Goal: Information Seeking & Learning: Compare options

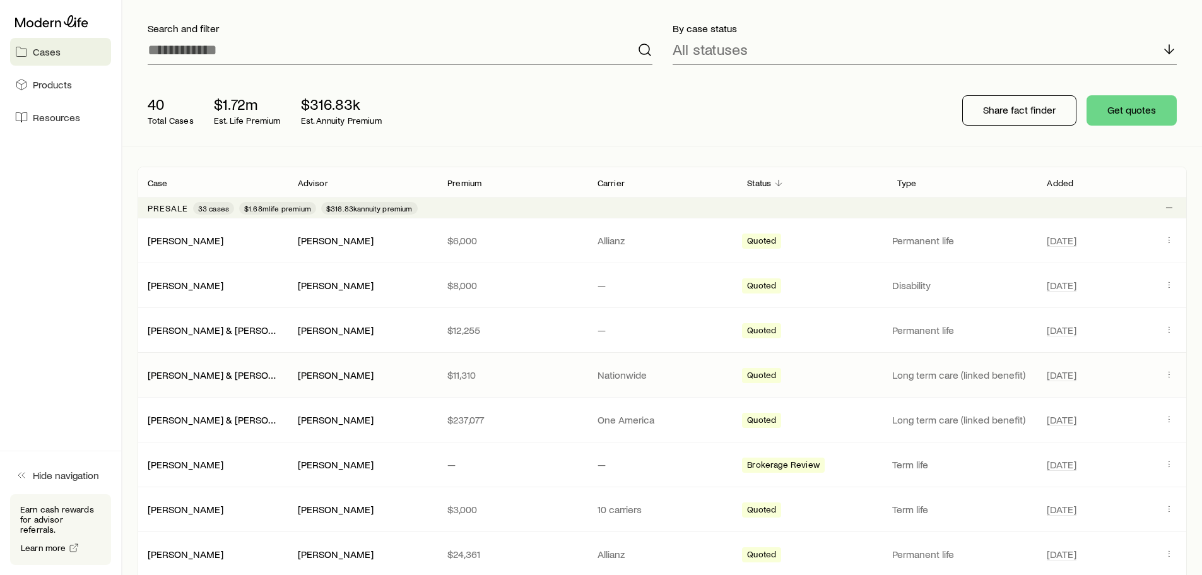
scroll to position [315, 0]
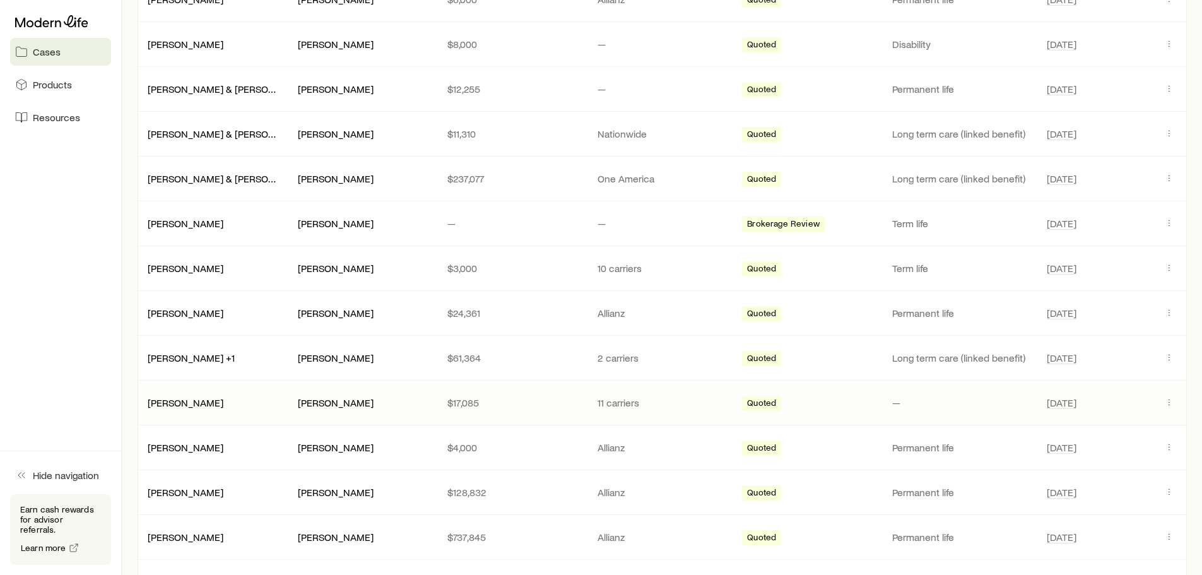
click at [256, 406] on div "[PERSON_NAME]" at bounding box center [212, 402] width 150 height 13
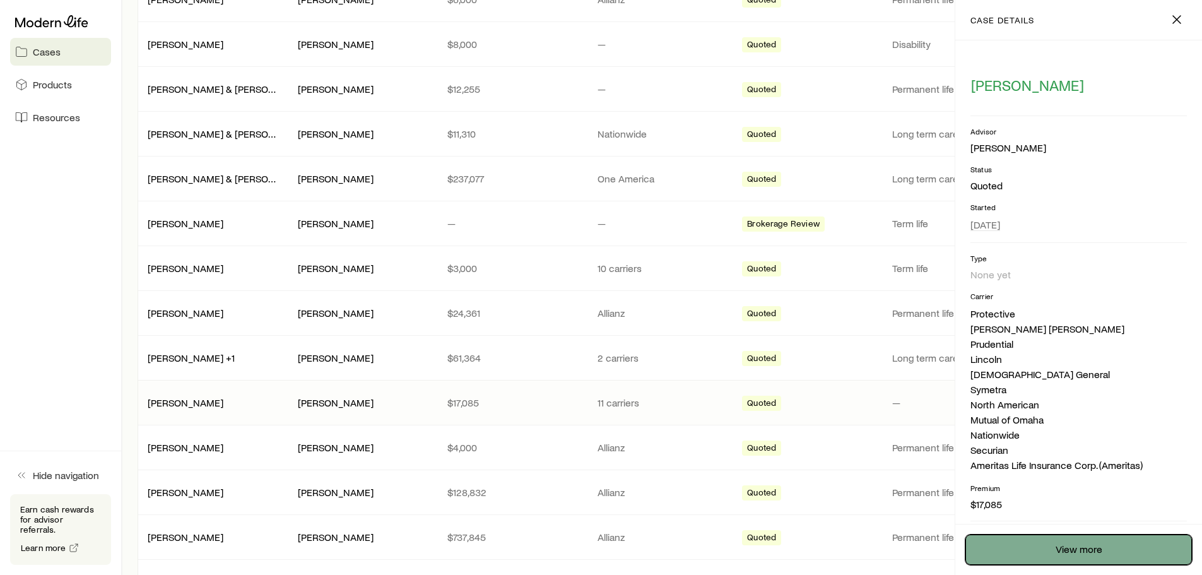
click at [1010, 544] on link "View more" at bounding box center [1078, 549] width 226 height 30
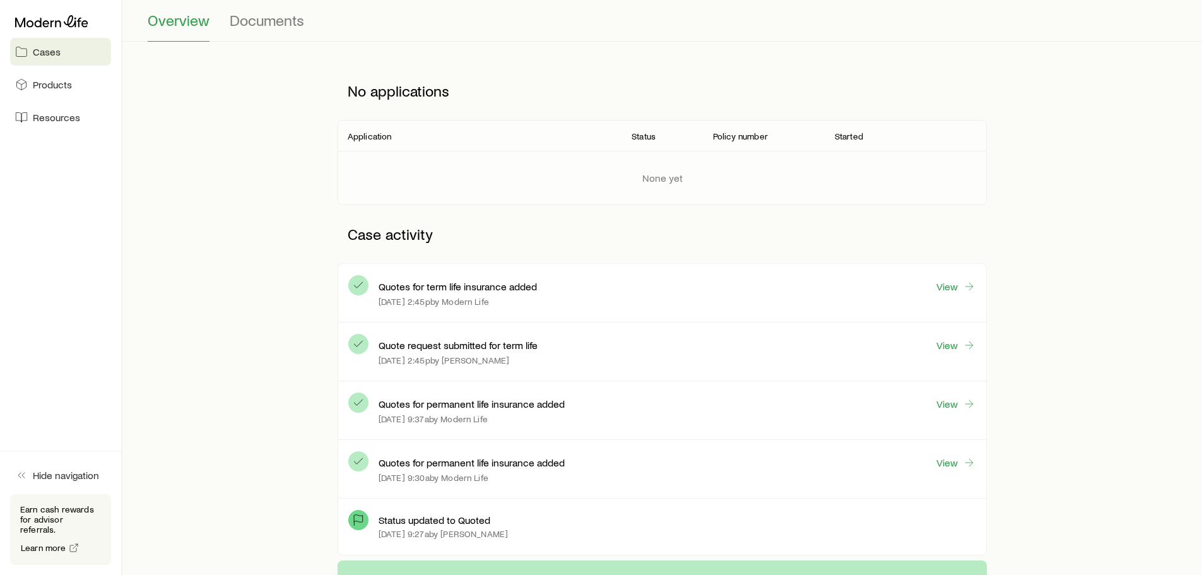
scroll to position [126, 0]
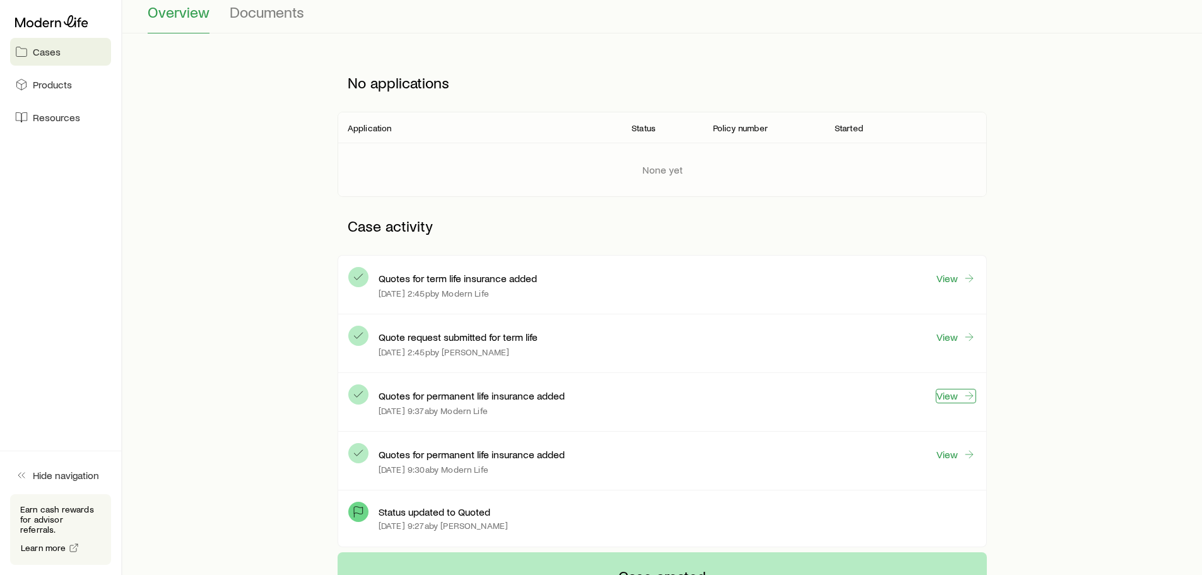
click at [952, 393] on link "View" at bounding box center [955, 396] width 40 height 15
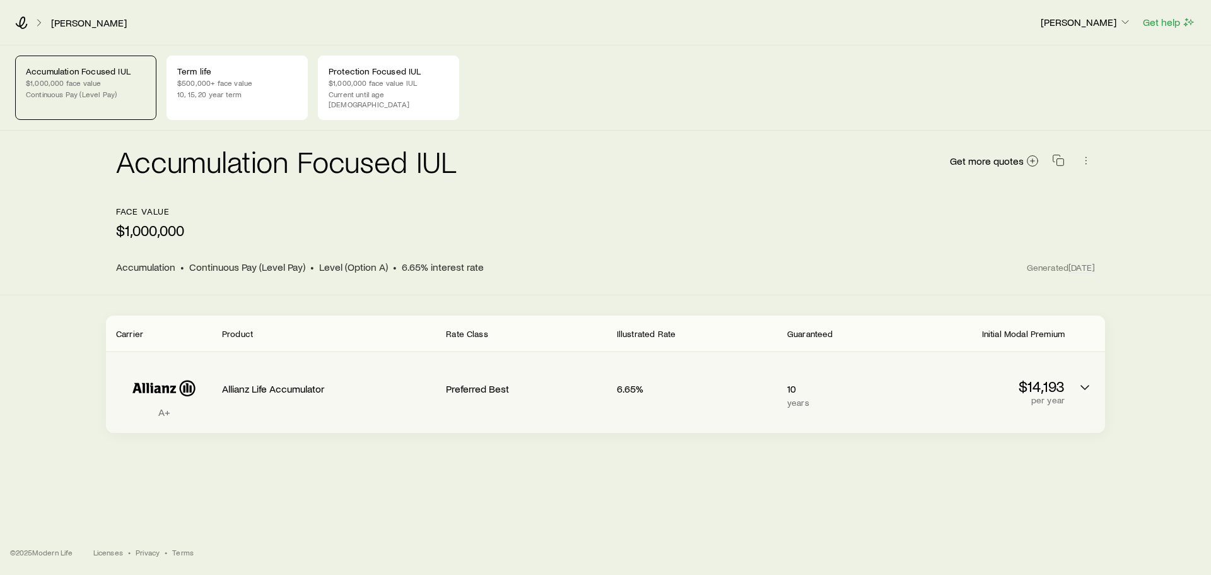
click at [1041, 362] on div "$14,193 per year" at bounding box center [984, 383] width 160 height 43
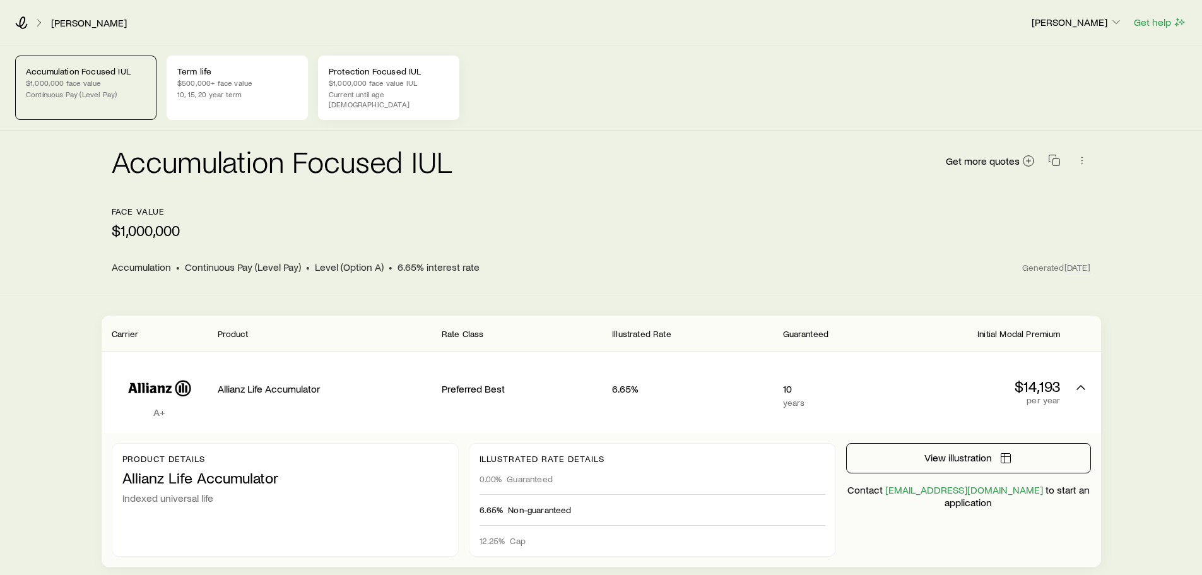
click at [353, 100] on div "Protection Focused IUL $1,000,000 face value IUL Current until age 121" at bounding box center [388, 88] width 141 height 64
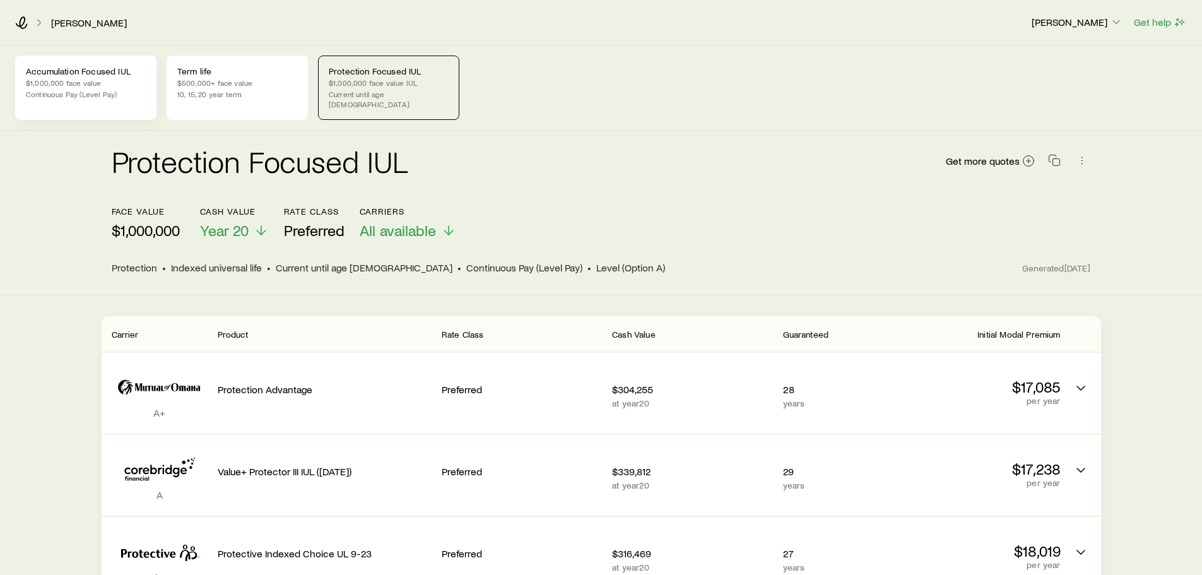
click at [62, 88] on div "Accumulation Focused IUL $1,000,000 face value Continuous Pay (Level Pay)" at bounding box center [85, 88] width 141 height 64
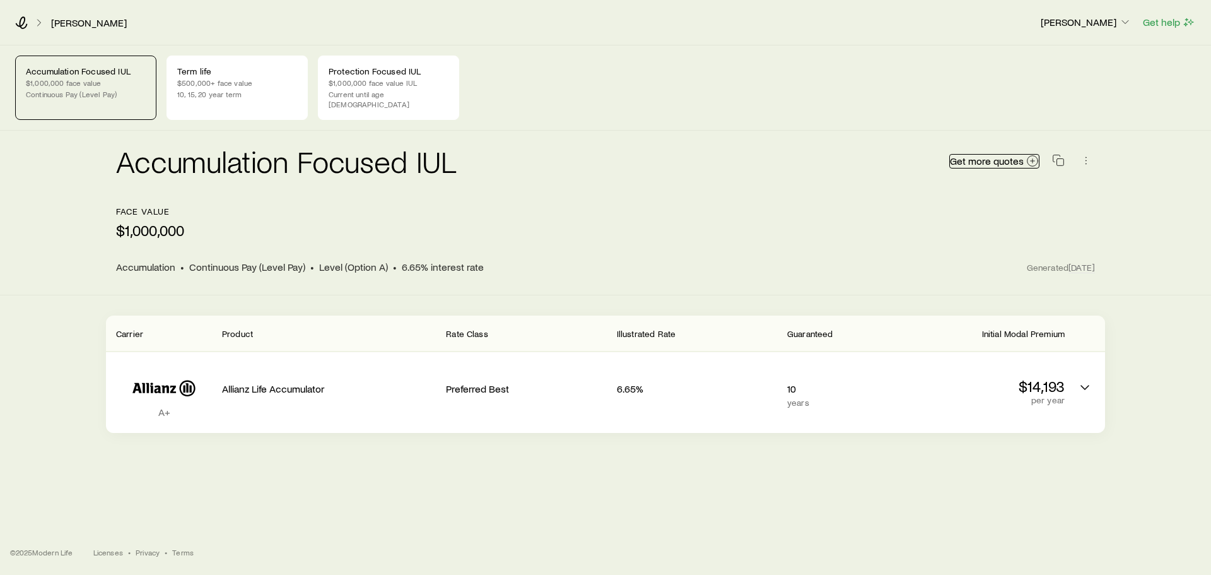
click at [1036, 155] on icon at bounding box center [1032, 161] width 13 height 13
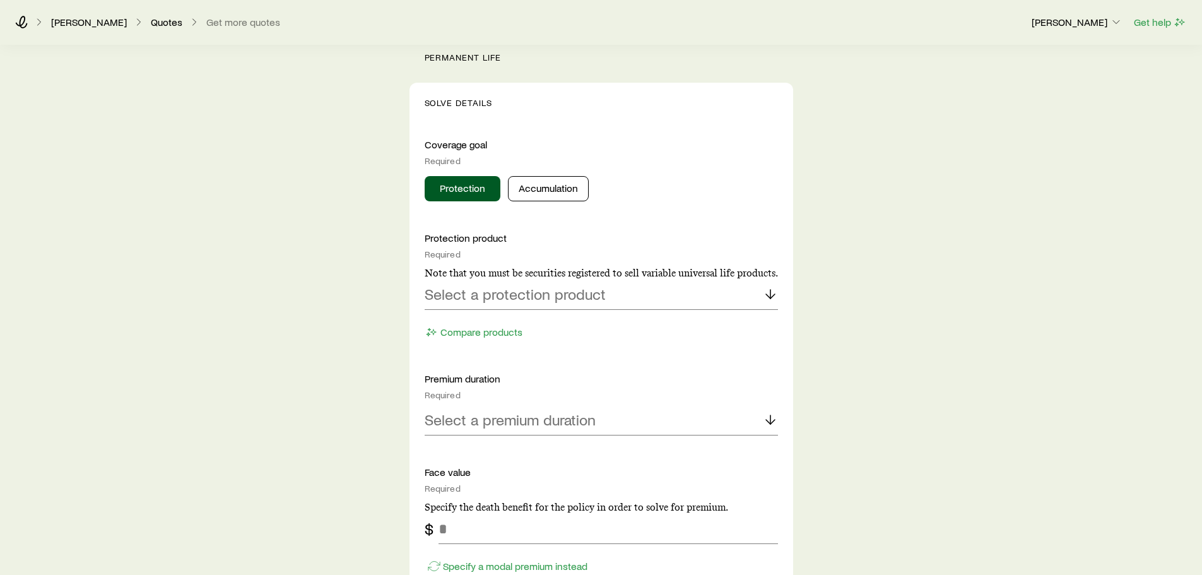
scroll to position [442, 0]
click at [506, 290] on p "Select a protection product" at bounding box center [514, 293] width 181 height 18
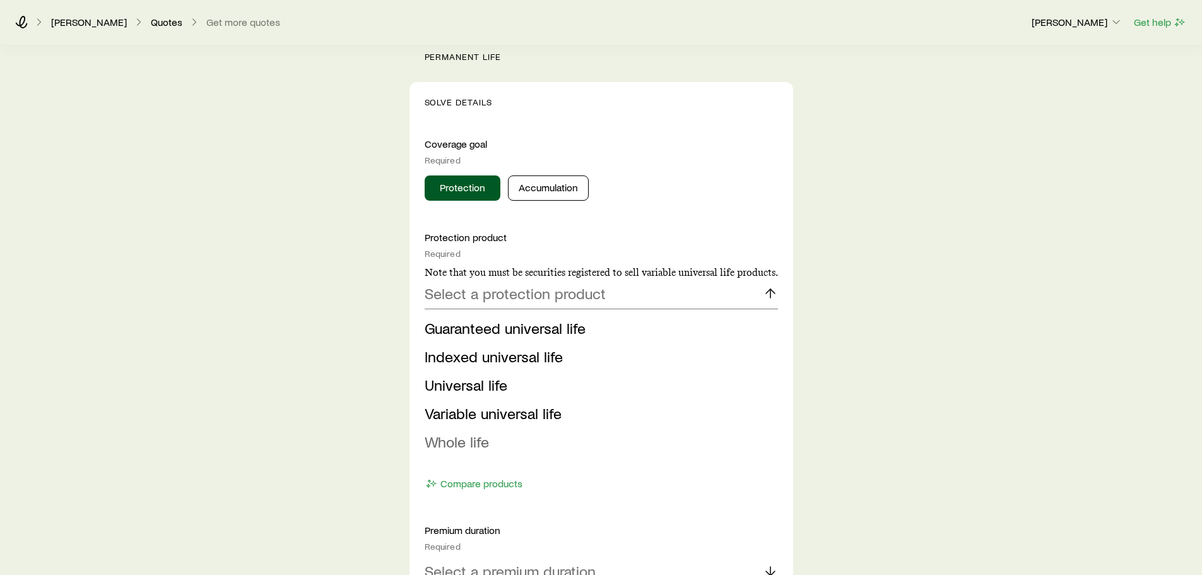
click at [460, 438] on span "Whole life" at bounding box center [456, 441] width 64 height 18
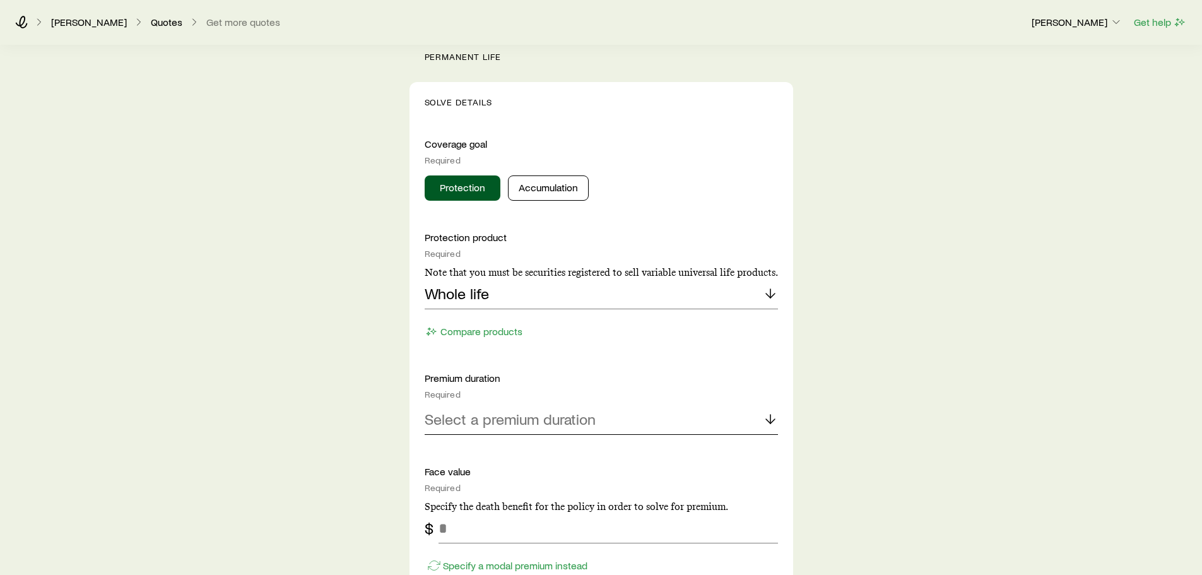
click at [474, 426] on p "Select a premium duration" at bounding box center [509, 419] width 171 height 18
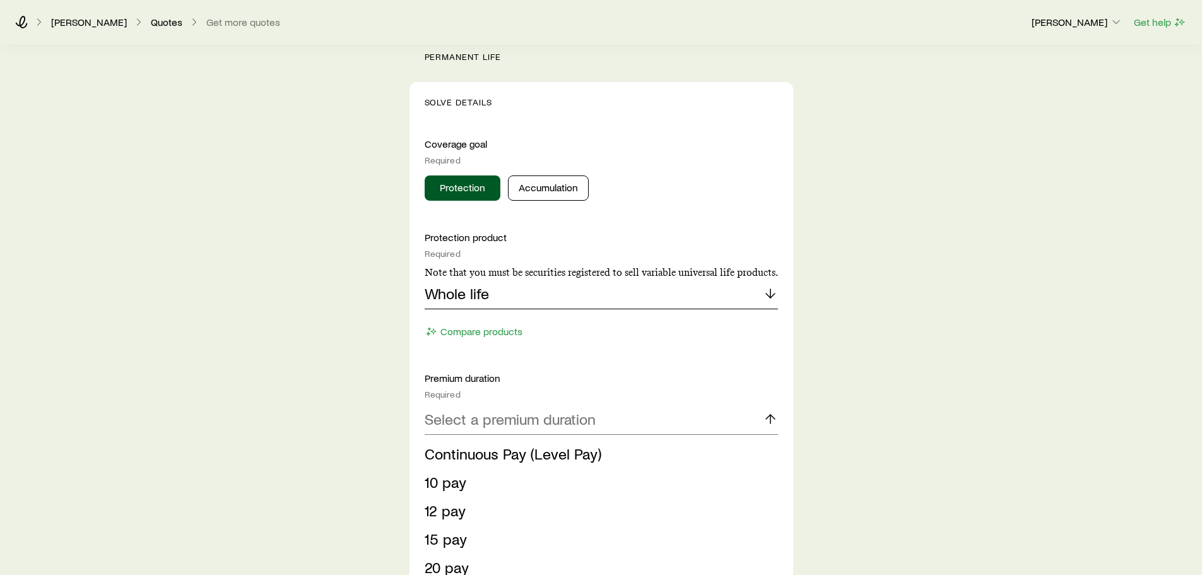
click at [515, 297] on div "Whole life" at bounding box center [600, 294] width 353 height 30
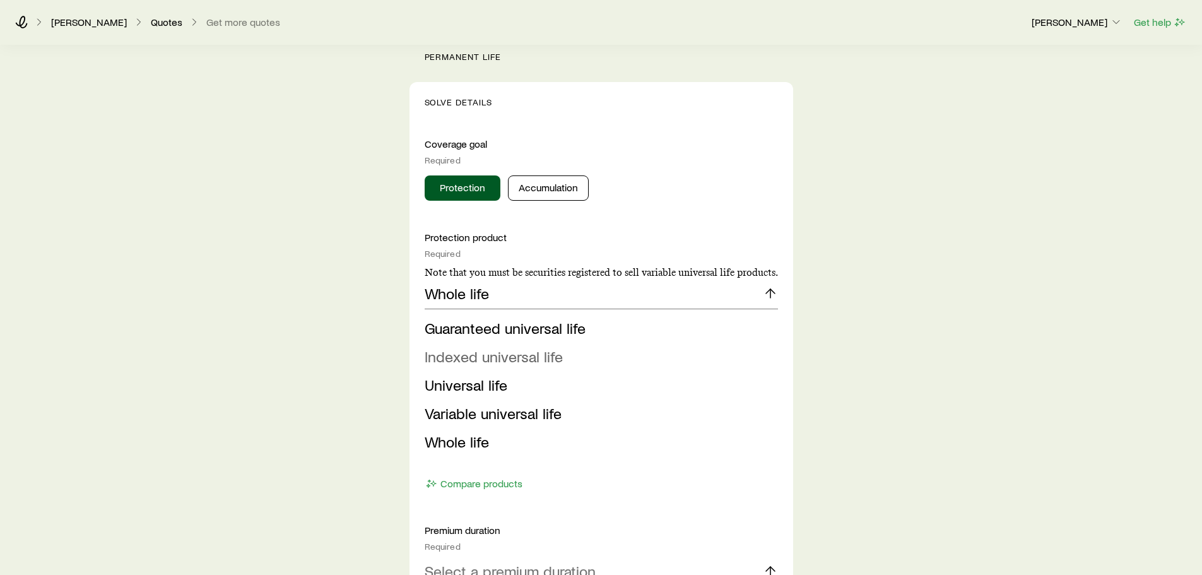
click at [498, 355] on span "Indexed universal life" at bounding box center [493, 356] width 138 height 18
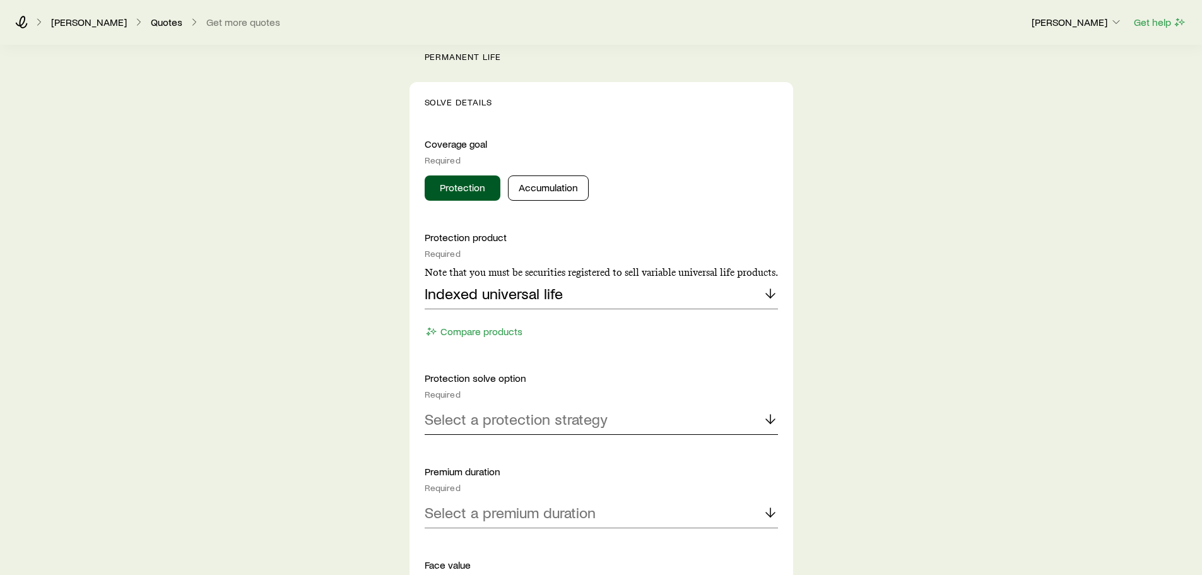
click at [494, 419] on p "Select a protection strategy" at bounding box center [515, 419] width 183 height 18
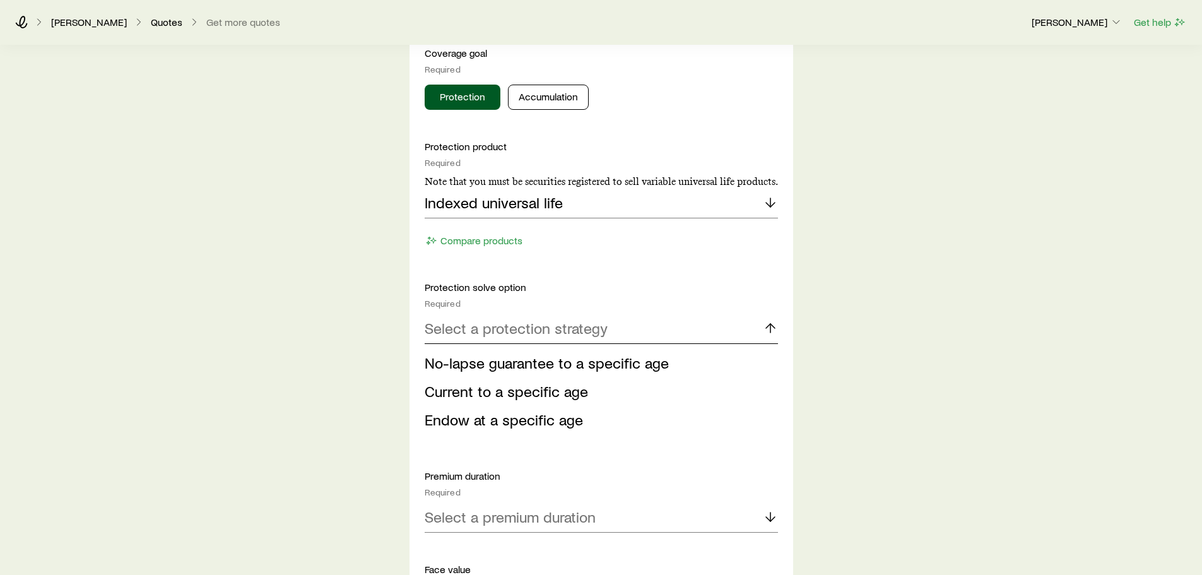
scroll to position [568, 0]
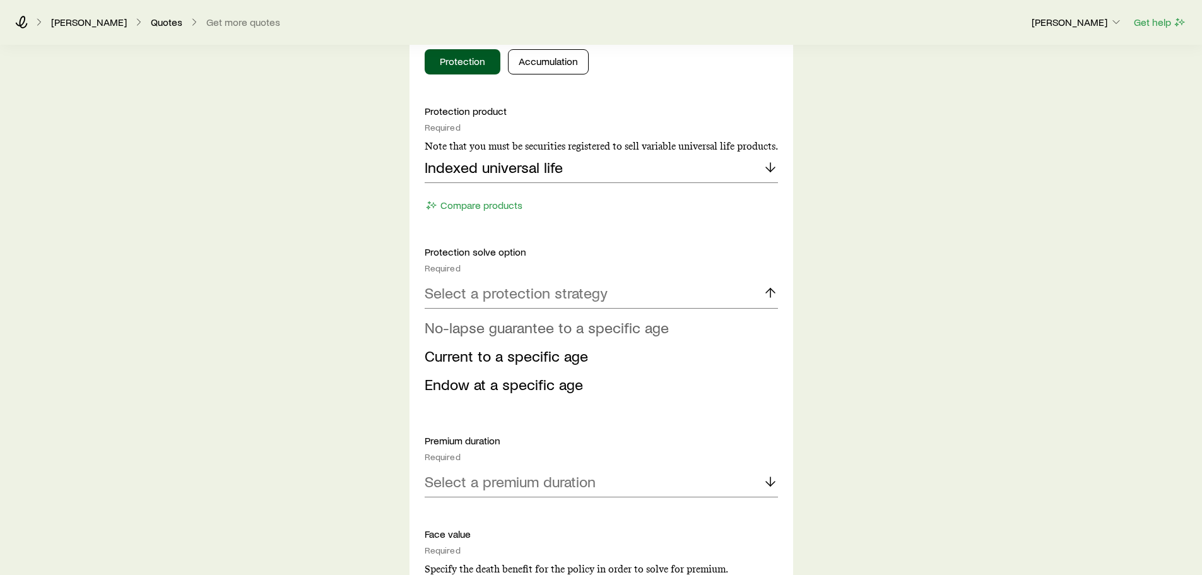
click at [491, 332] on span "No-lapse guarantee to a specific age" at bounding box center [546, 327] width 244 height 18
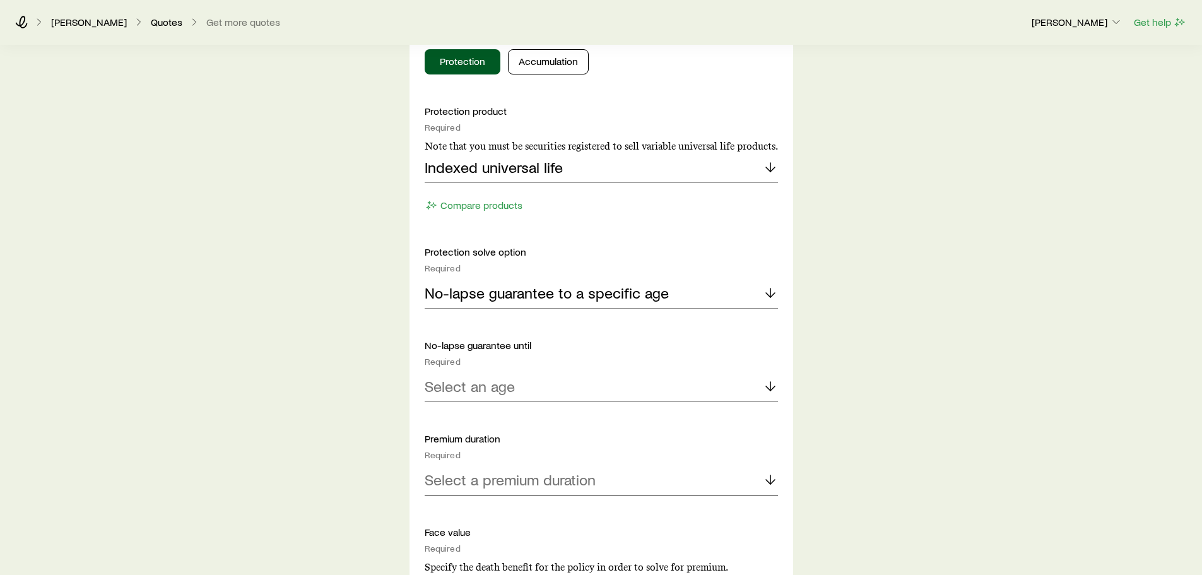
click at [484, 479] on p "Select a premium duration" at bounding box center [509, 480] width 171 height 18
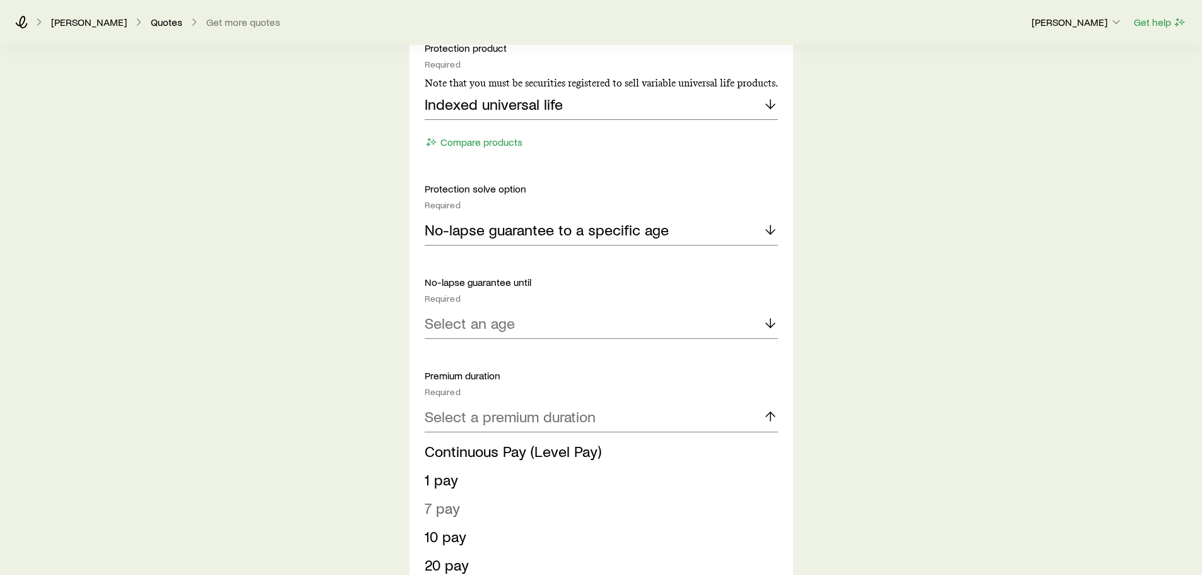
click at [453, 510] on span "7 pay" at bounding box center [441, 507] width 35 height 18
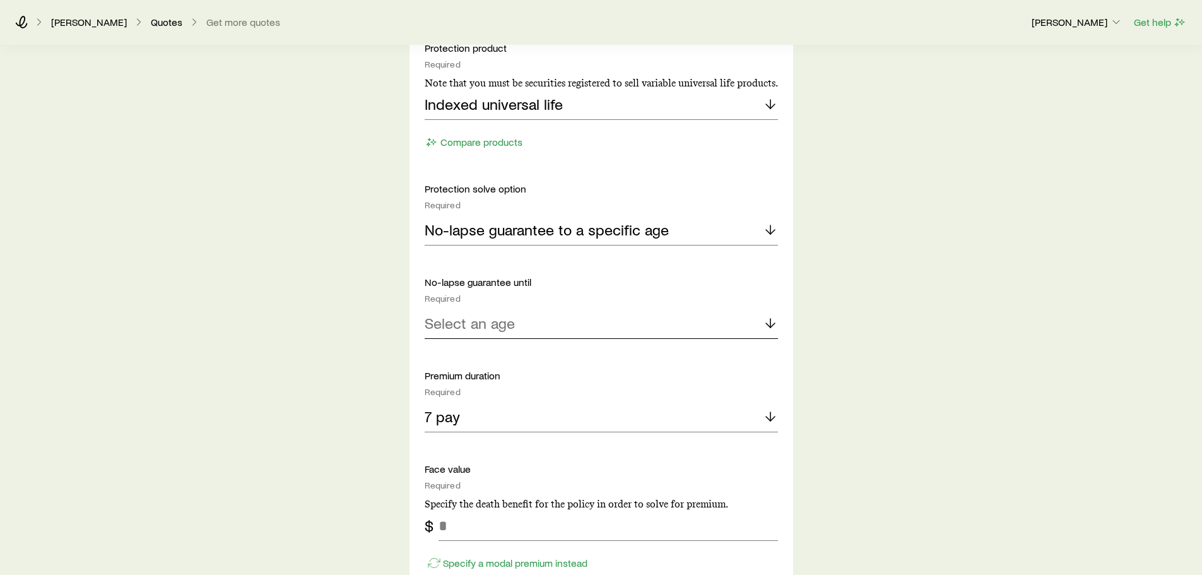
click at [495, 325] on p "Select an age" at bounding box center [469, 323] width 90 height 18
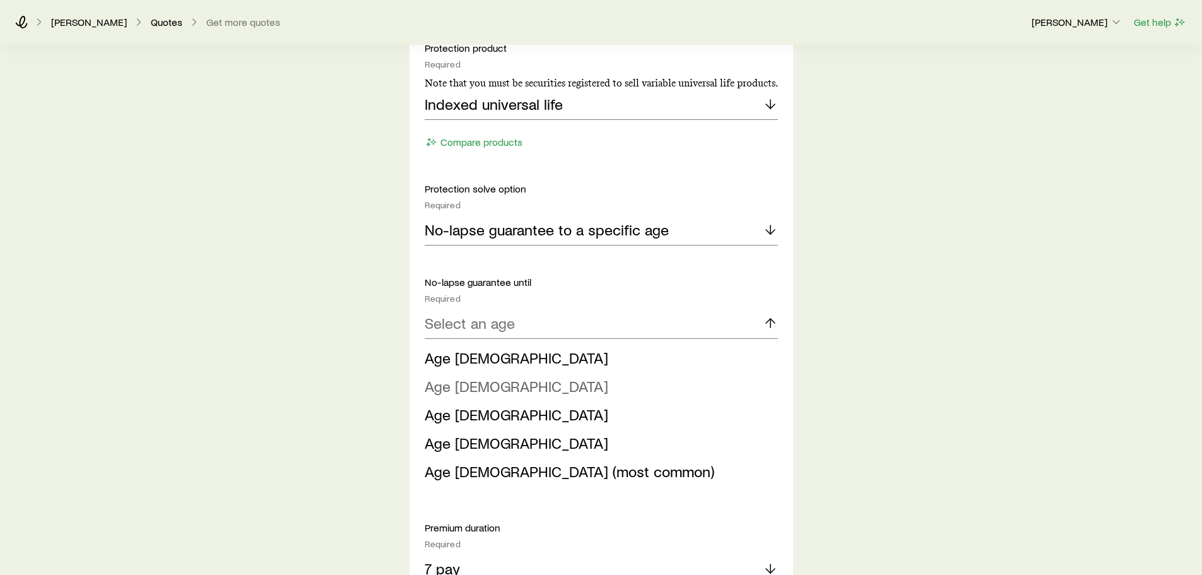
click at [517, 385] on li "Age 90" at bounding box center [597, 386] width 346 height 28
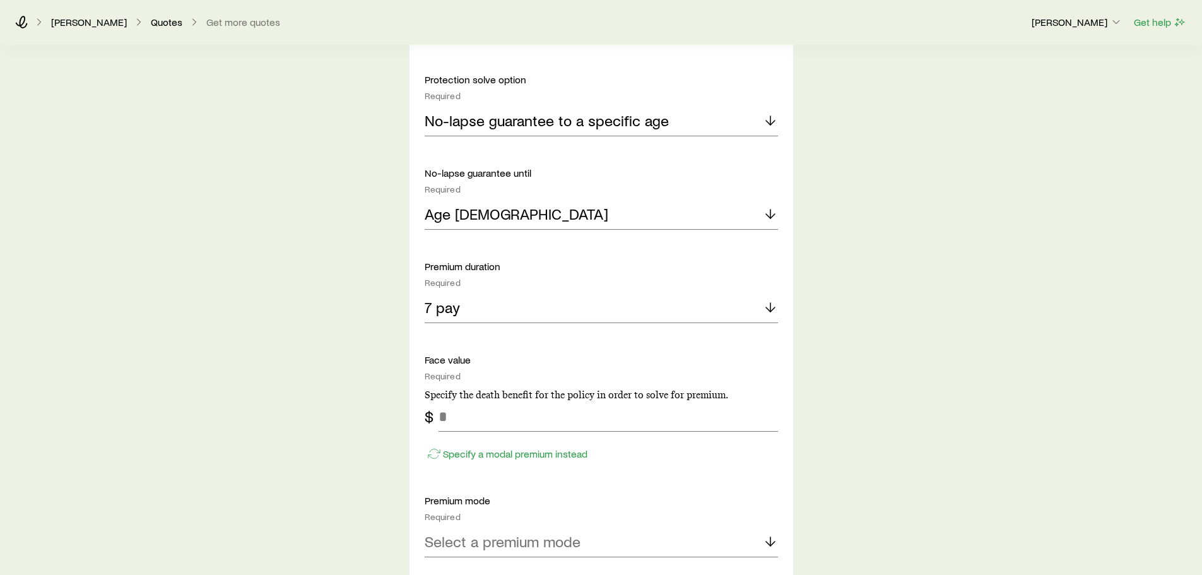
scroll to position [820, 0]
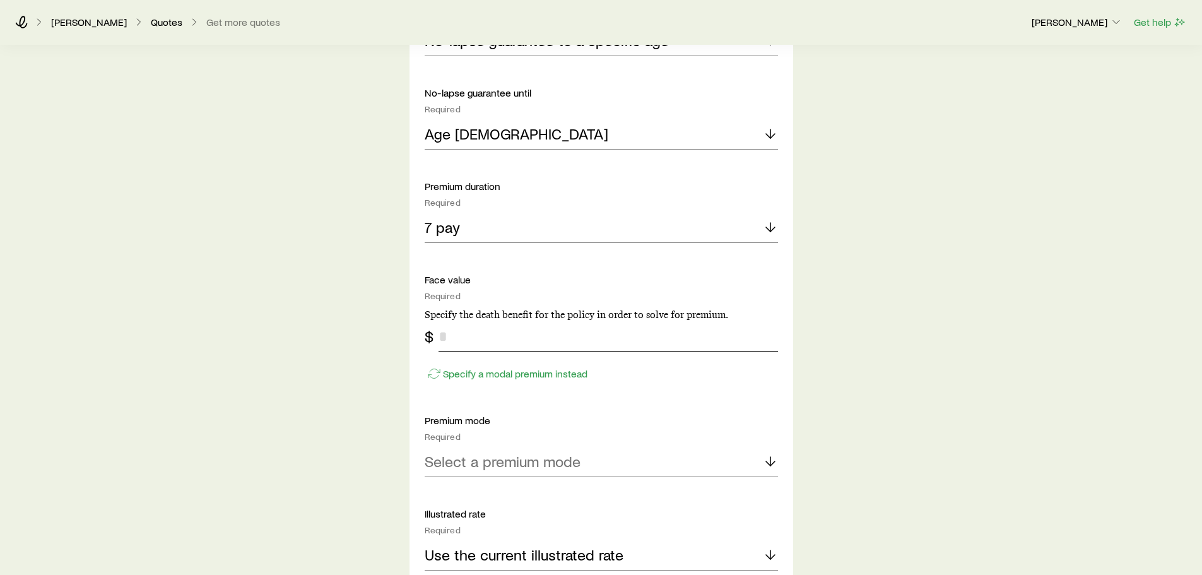
click at [493, 331] on input "tel" at bounding box center [607, 336] width 339 height 30
type input "*********"
click at [547, 462] on p "Select a premium mode" at bounding box center [502, 461] width 156 height 18
click at [535, 494] on li "Annual" at bounding box center [597, 496] width 346 height 28
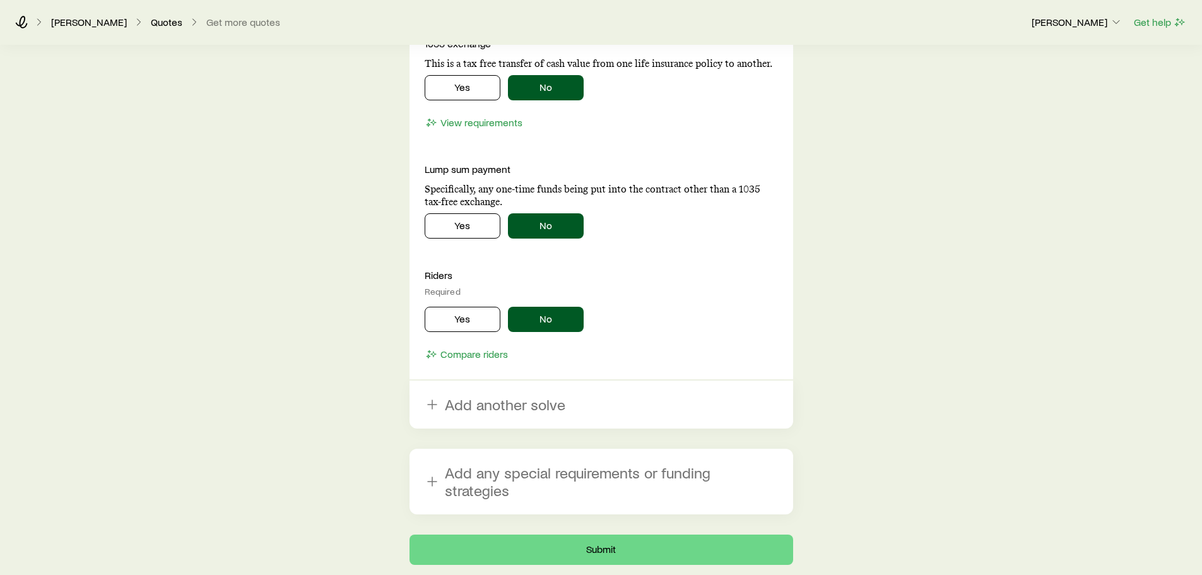
scroll to position [1514, 0]
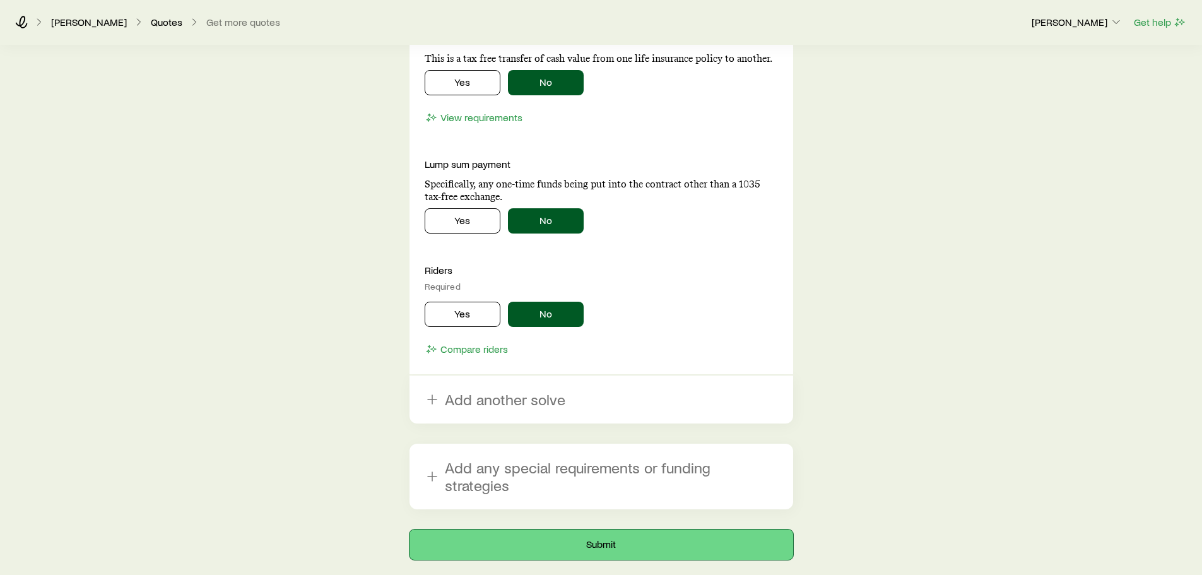
click at [522, 529] on button "Submit" at bounding box center [600, 544] width 383 height 30
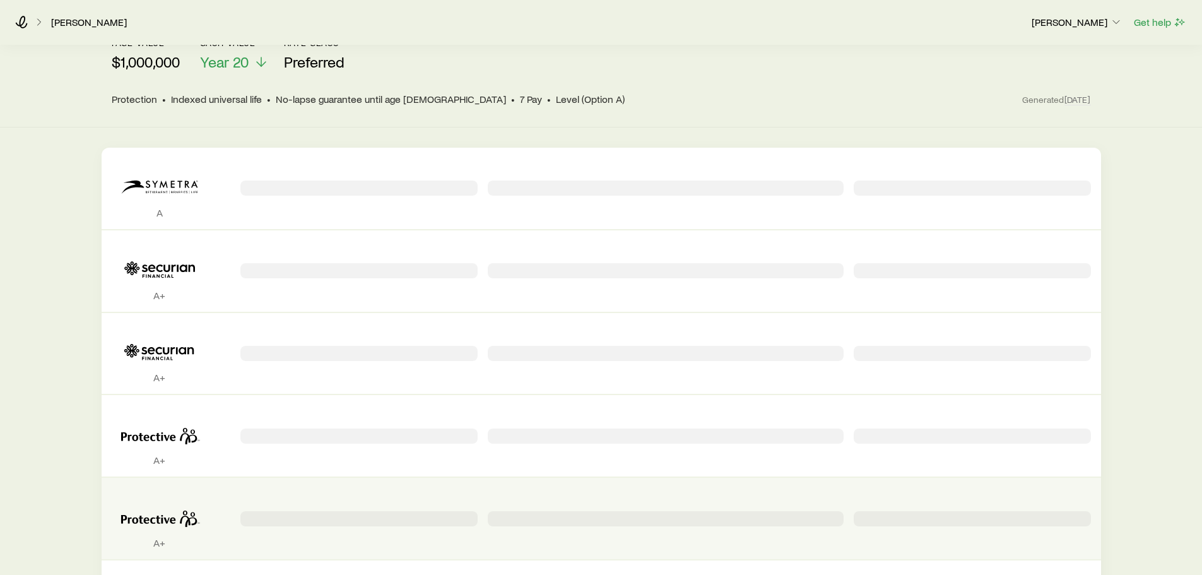
scroll to position [252, 0]
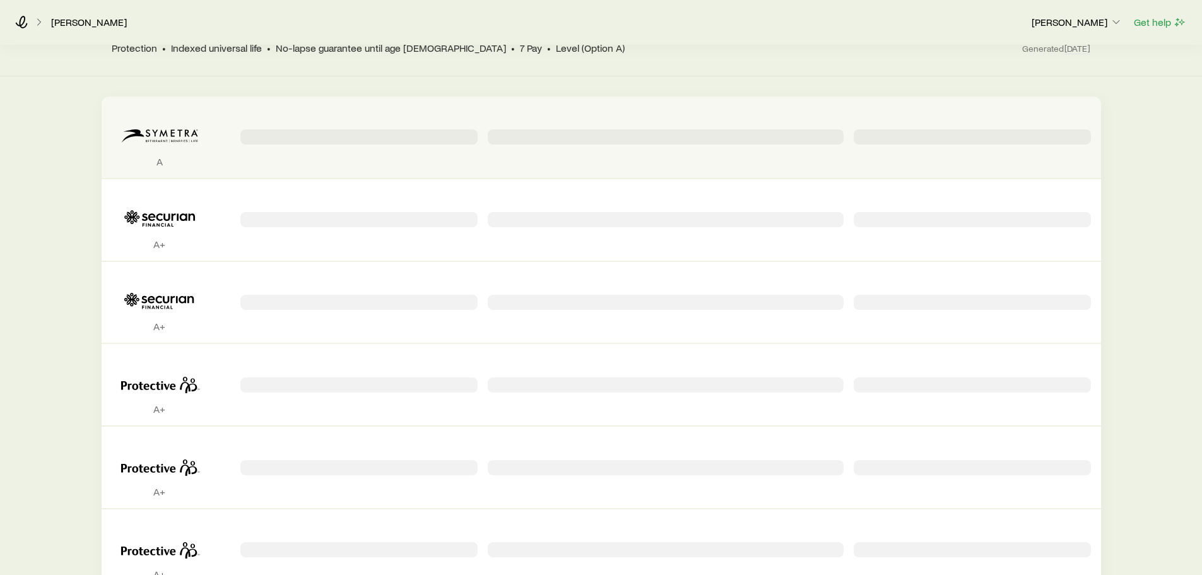
click at [939, 129] on div "Permanent quotes" at bounding box center [971, 136] width 237 height 15
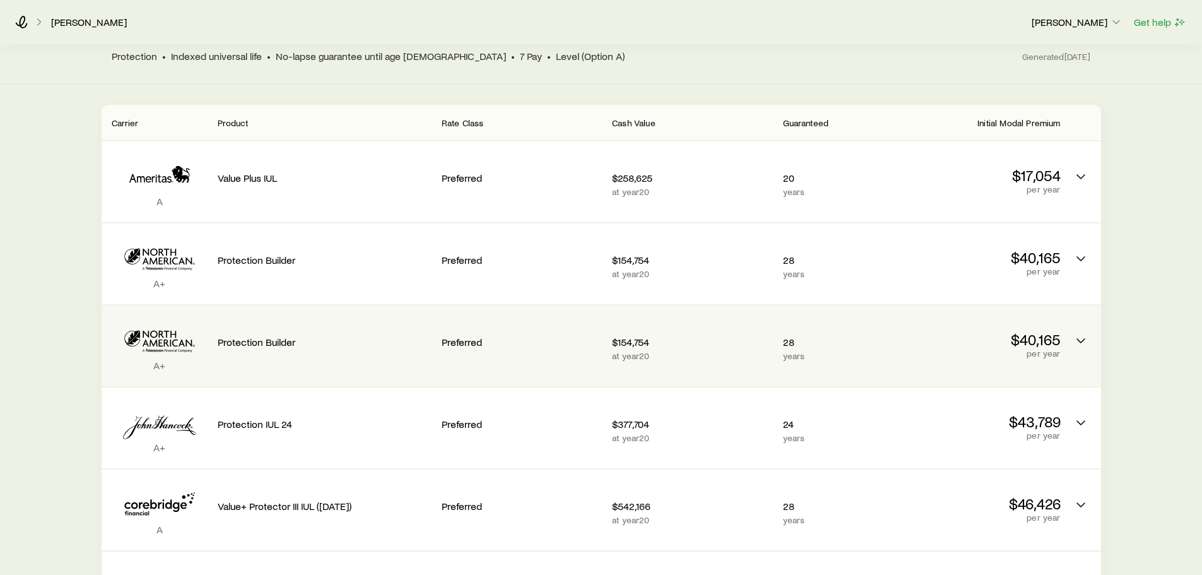
scroll to position [0, 0]
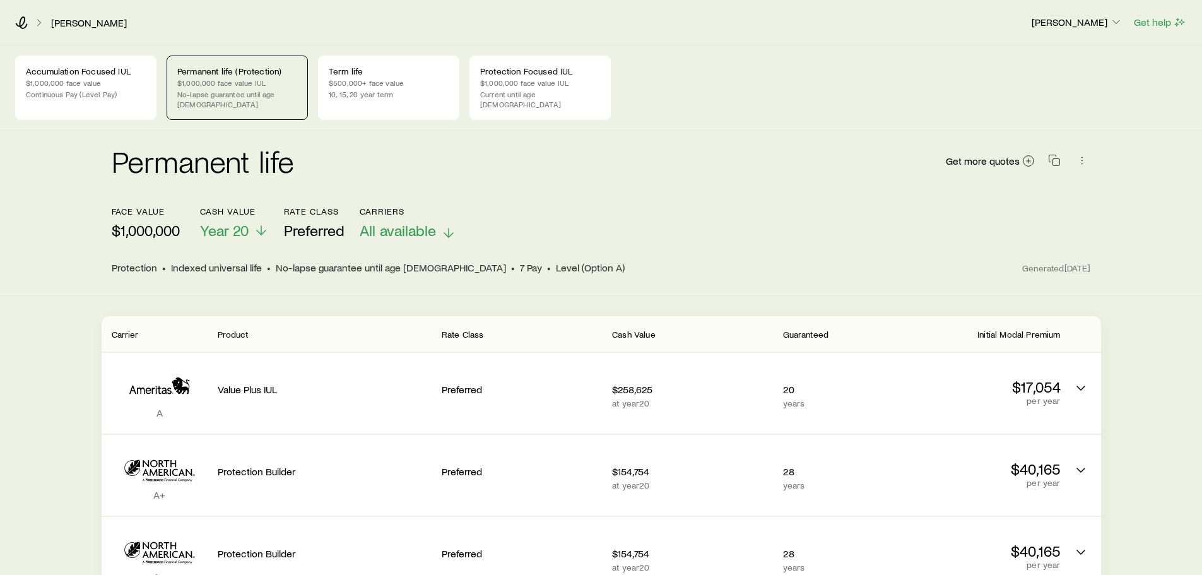
click at [430, 221] on span "All available" at bounding box center [398, 230] width 76 height 18
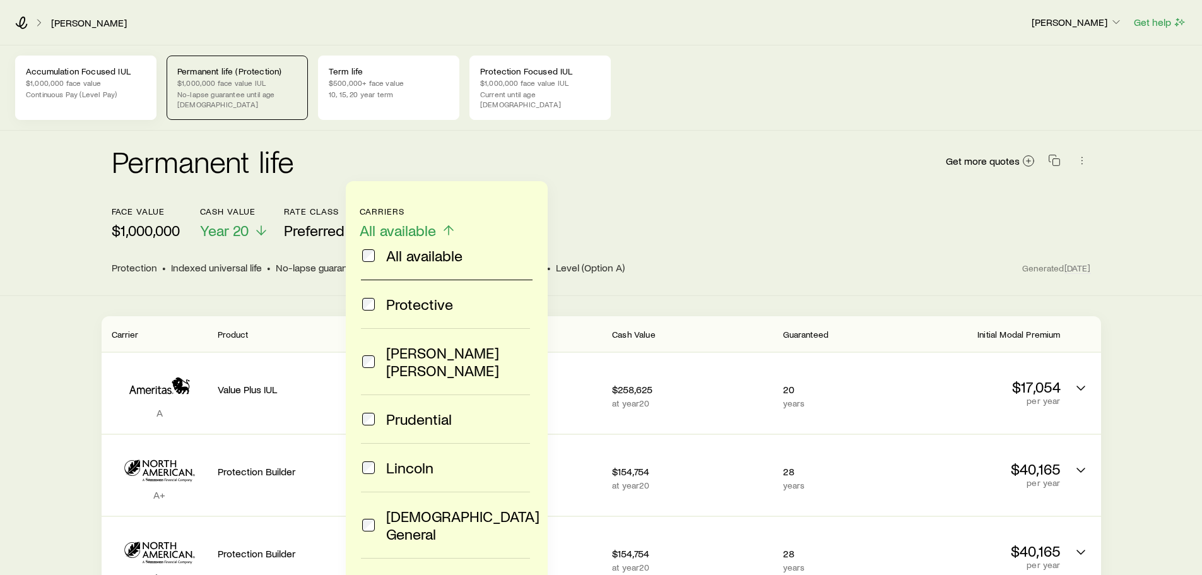
click at [61, 81] on p "$1,000,000 face value" at bounding box center [86, 83] width 120 height 10
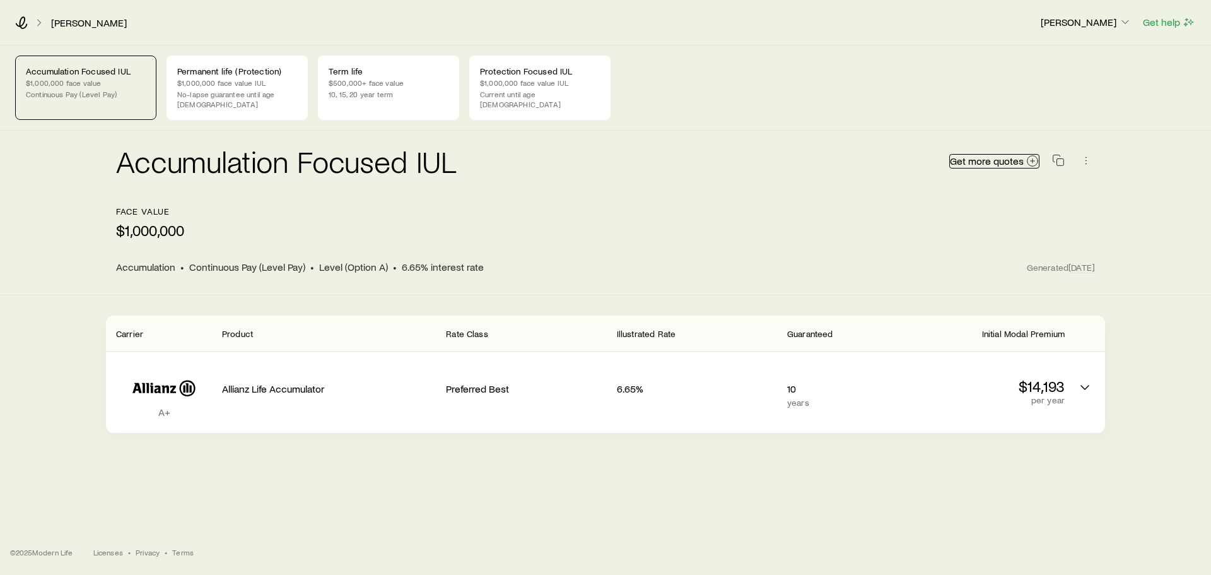
click at [989, 156] on span "Get more quotes" at bounding box center [987, 161] width 74 height 10
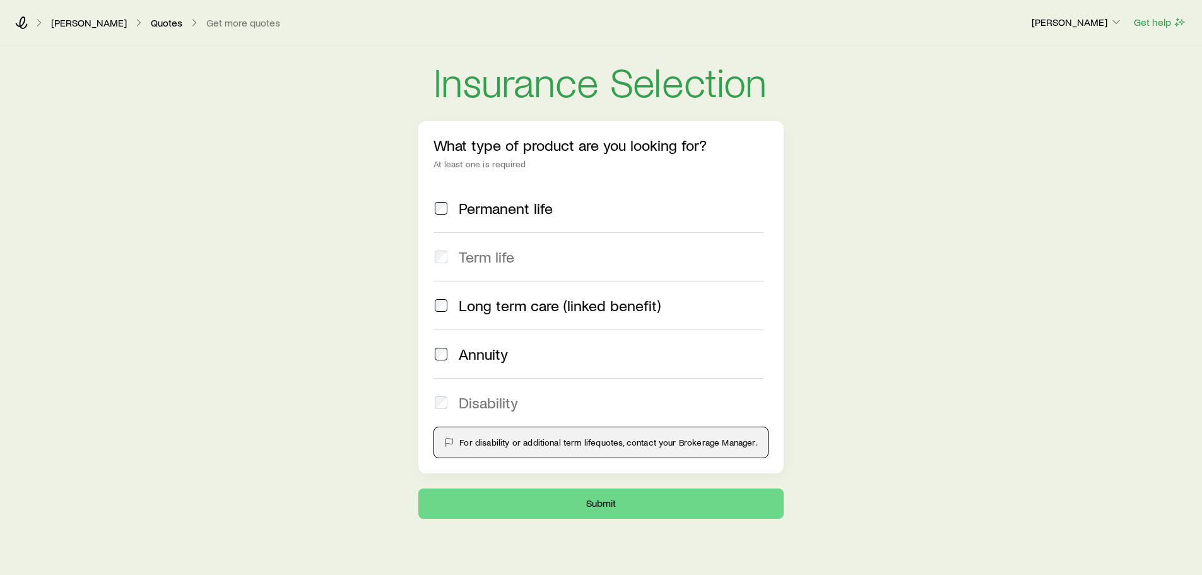
click at [460, 216] on span "Permanent life" at bounding box center [506, 208] width 94 height 18
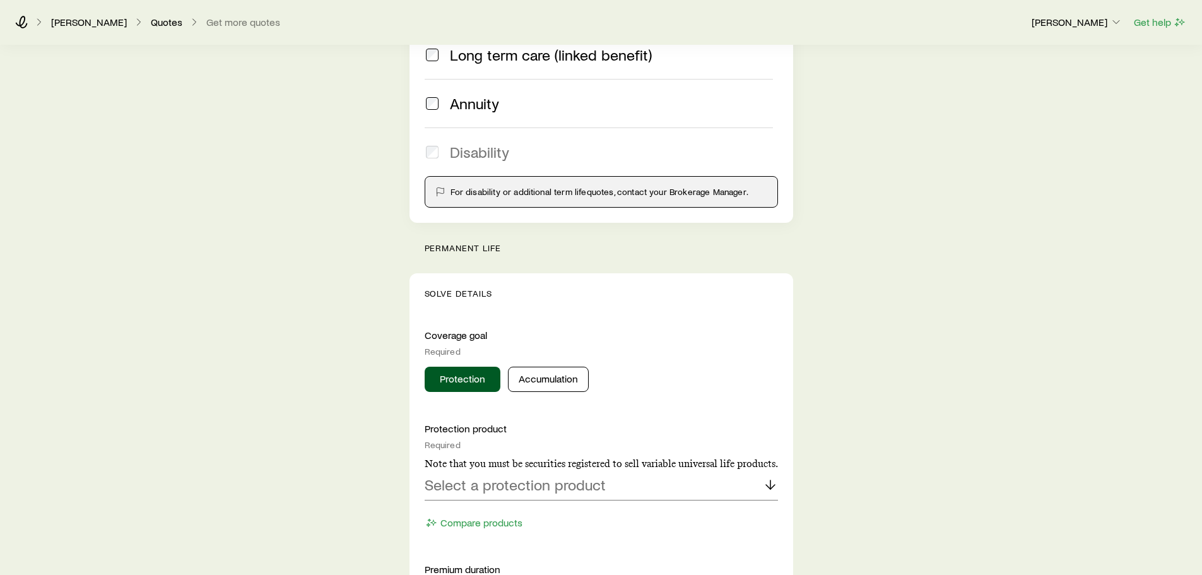
scroll to position [252, 0]
click at [477, 481] on p "Select a protection product" at bounding box center [514, 483] width 181 height 18
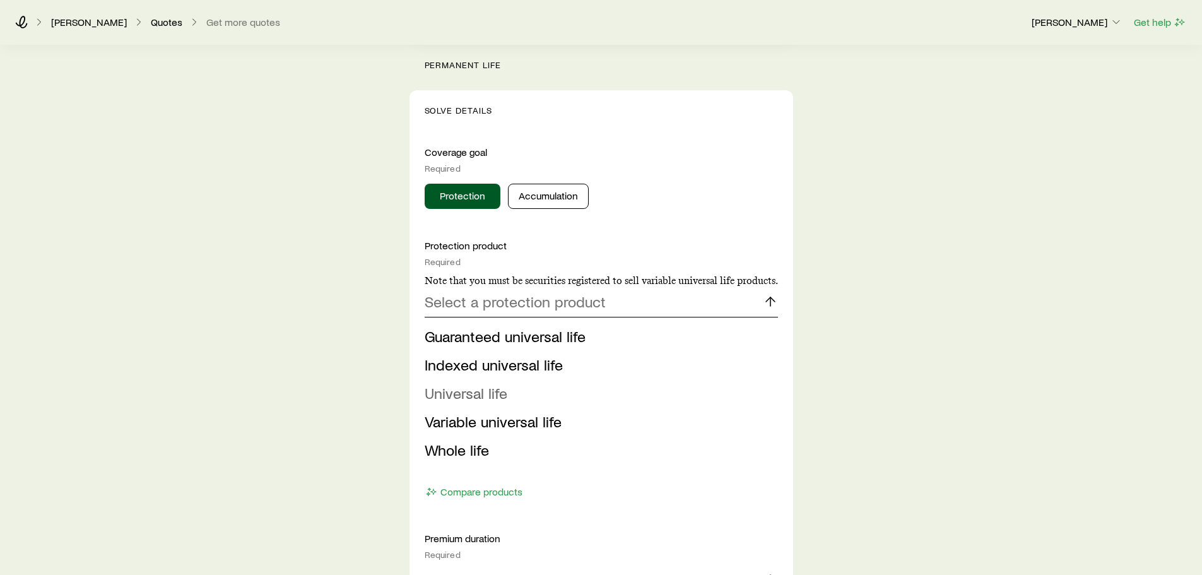
scroll to position [442, 0]
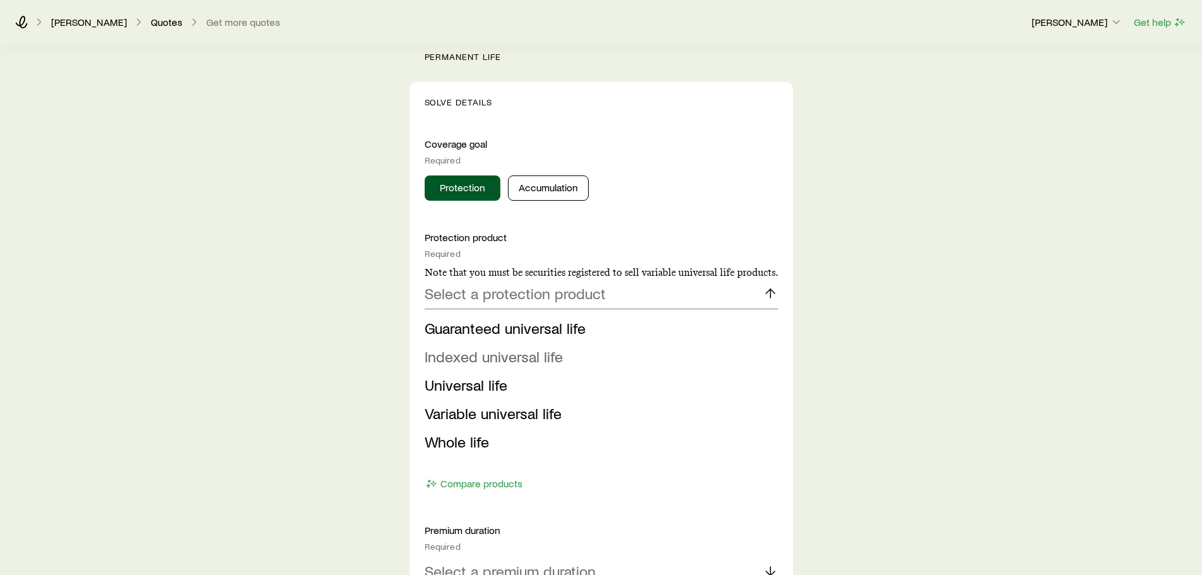
click at [475, 355] on span "Indexed universal life" at bounding box center [493, 356] width 138 height 18
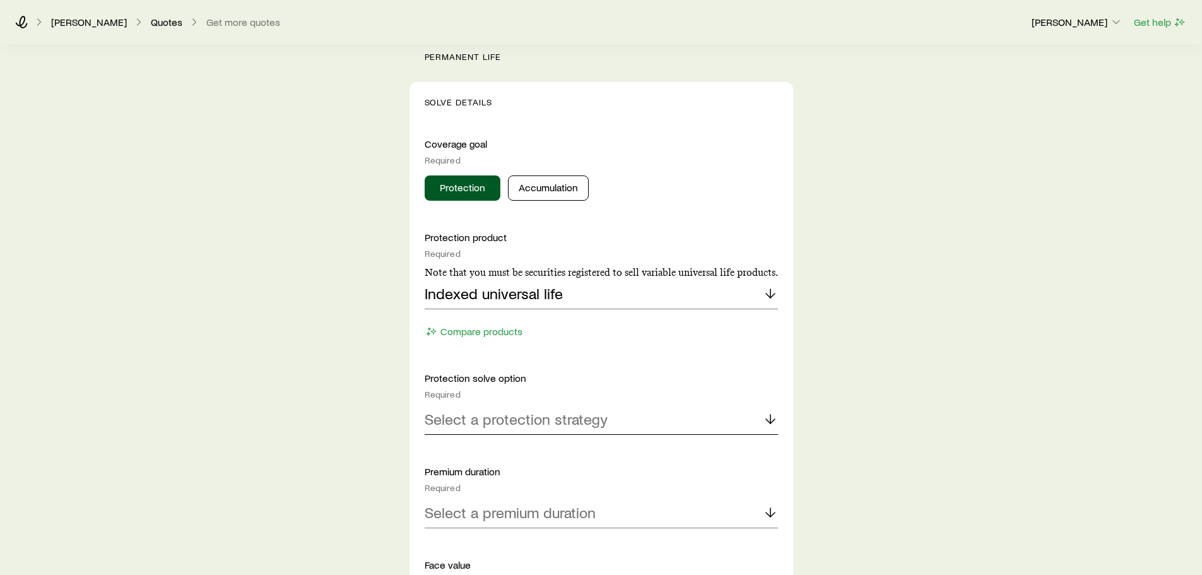
click at [488, 418] on p "Select a protection strategy" at bounding box center [515, 419] width 183 height 18
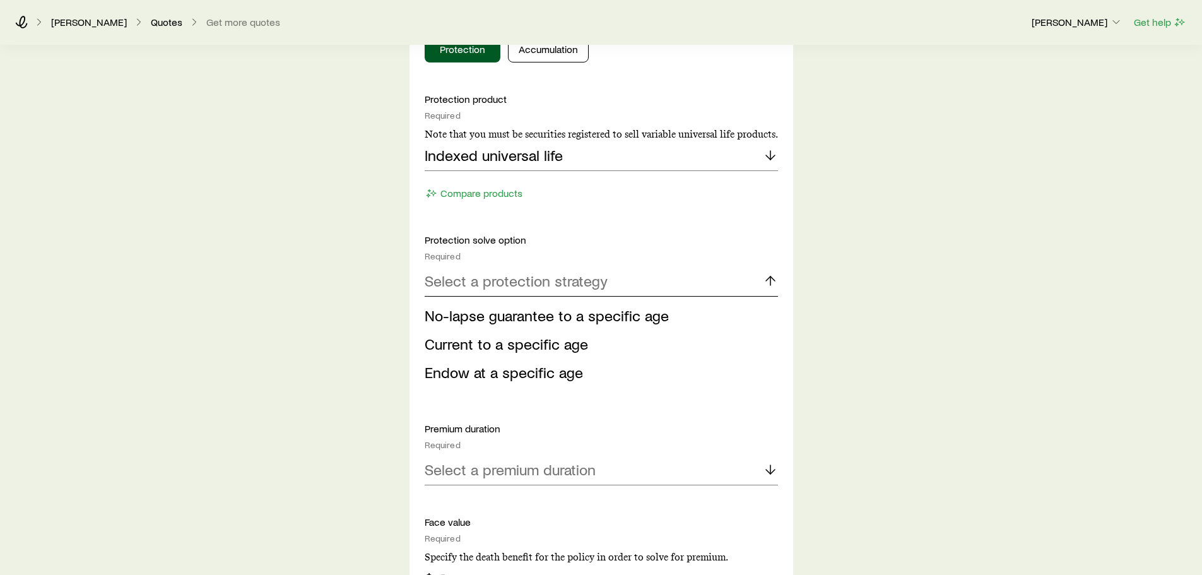
scroll to position [631, 0]
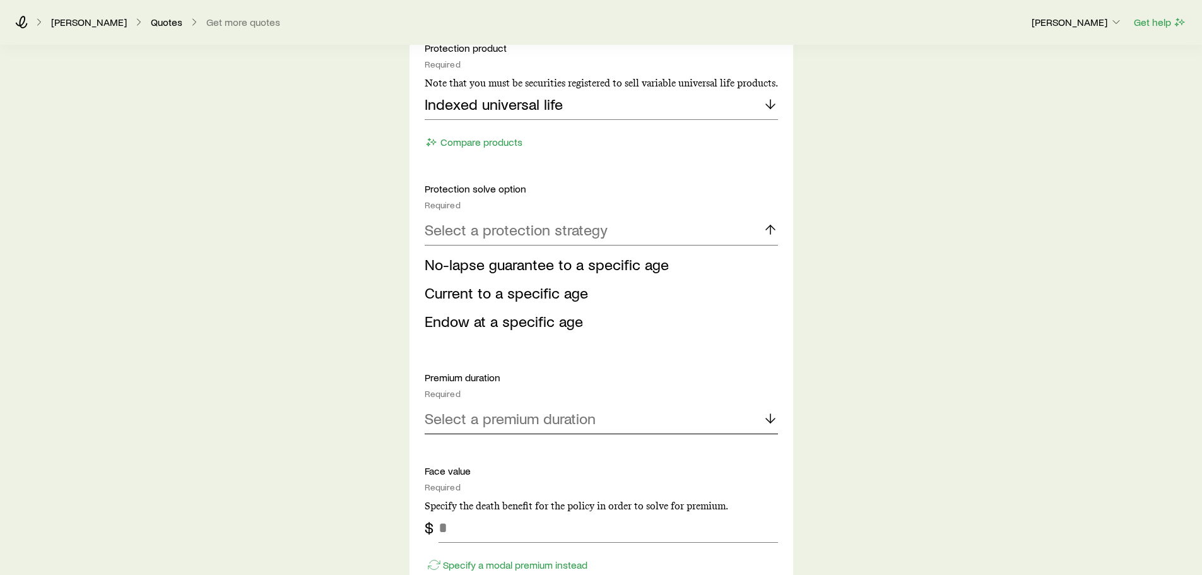
click at [488, 418] on p "Select a premium duration" at bounding box center [509, 418] width 171 height 18
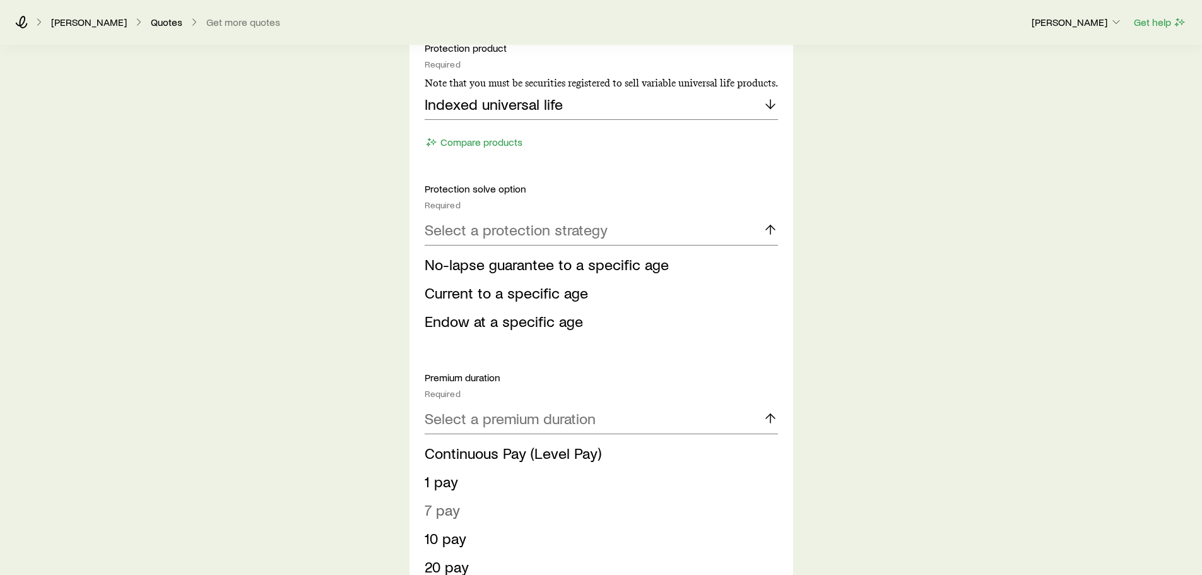
click at [459, 515] on span "7 pay" at bounding box center [441, 509] width 35 height 18
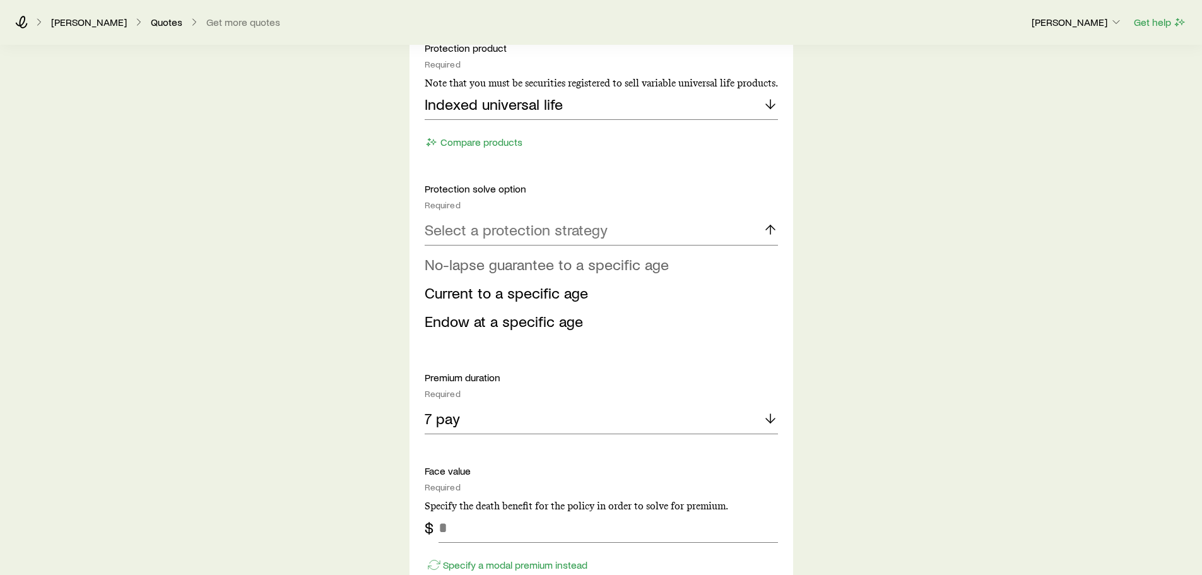
click at [500, 266] on span "No-lapse guarantee to a specific age" at bounding box center [546, 264] width 244 height 18
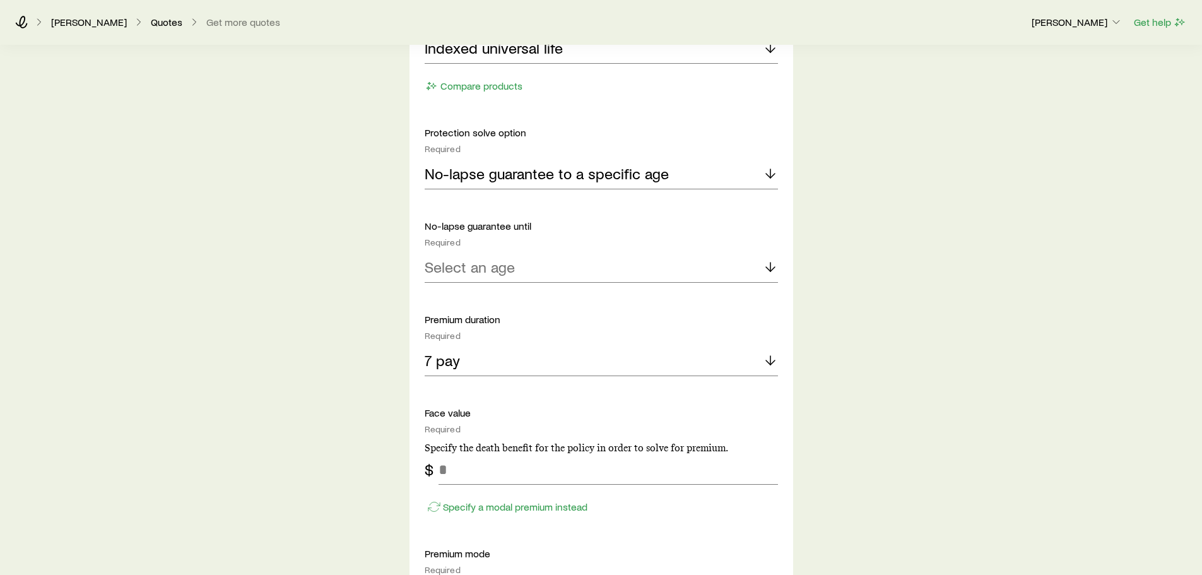
scroll to position [757, 0]
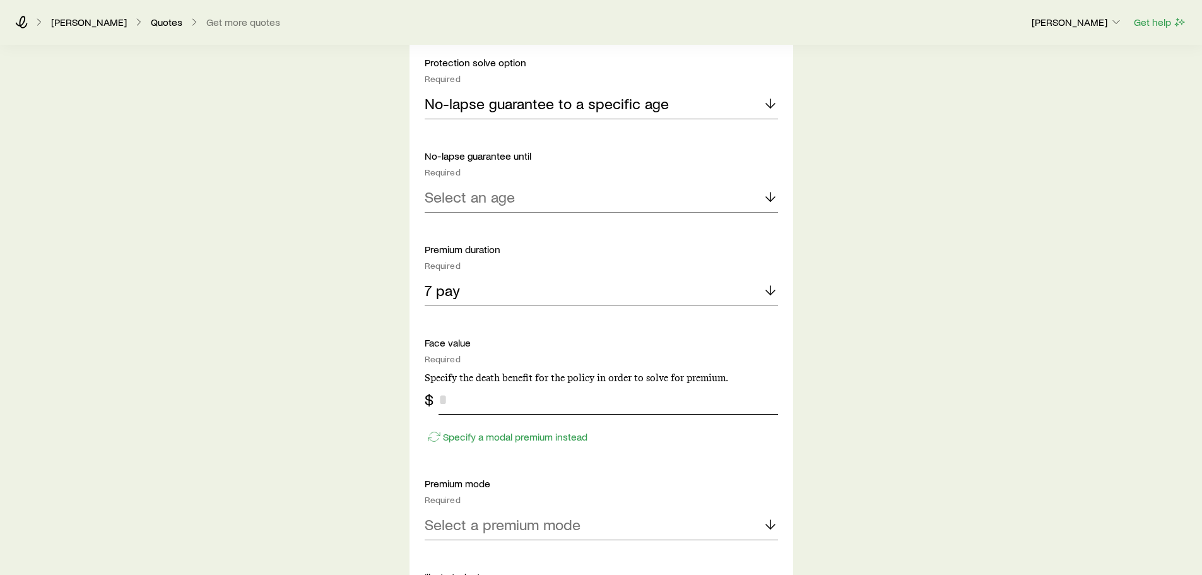
click at [485, 409] on input "tel" at bounding box center [607, 399] width 339 height 30
type input "*********"
click at [628, 525] on div "Select a premium mode" at bounding box center [600, 525] width 353 height 30
click at [516, 553] on li "Annual" at bounding box center [597, 559] width 346 height 28
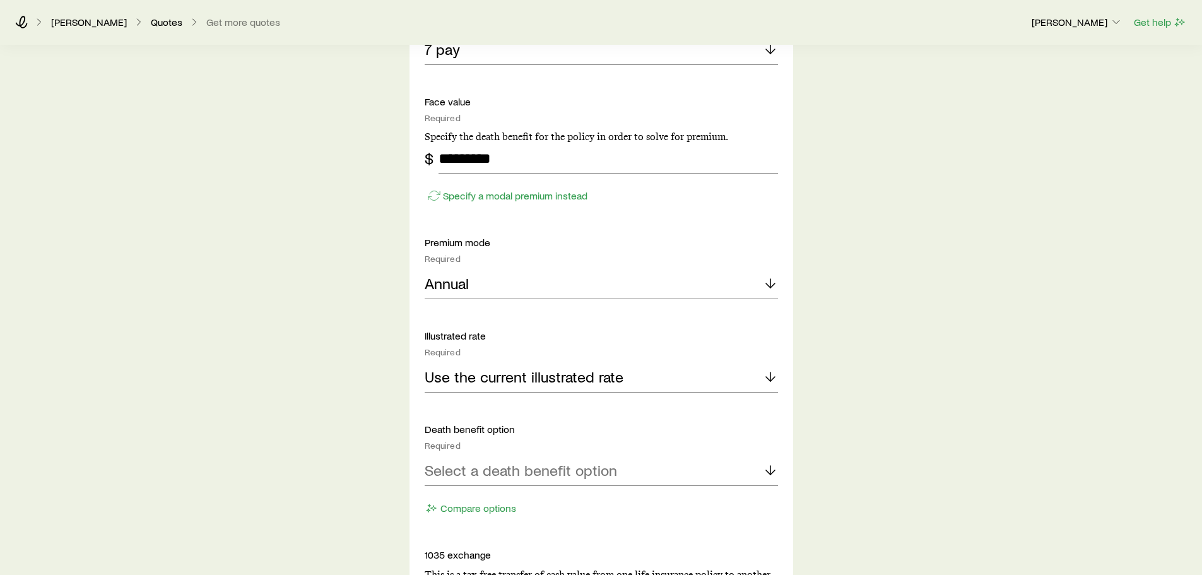
scroll to position [1135, 0]
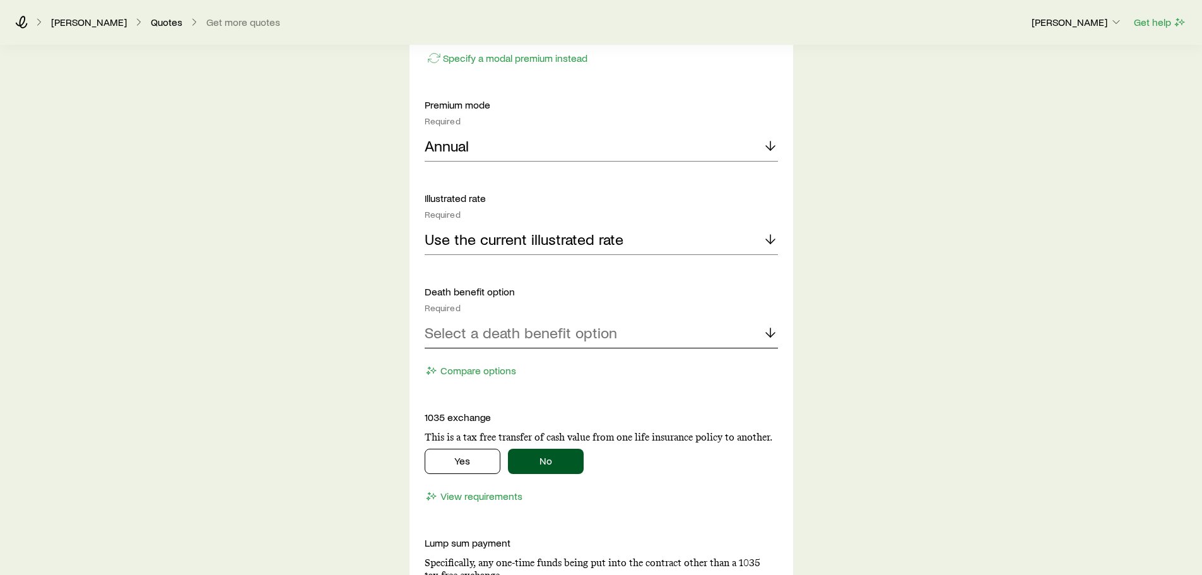
click at [497, 329] on p "Select a death benefit option" at bounding box center [520, 333] width 192 height 18
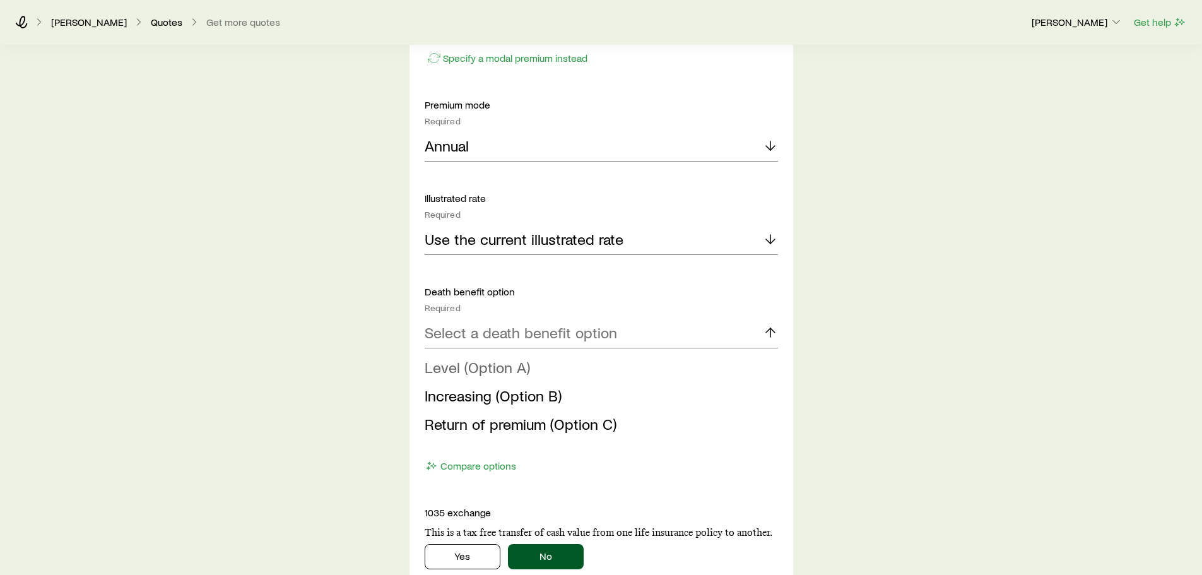
click at [504, 377] on li "Level (Option A)" at bounding box center [597, 367] width 346 height 28
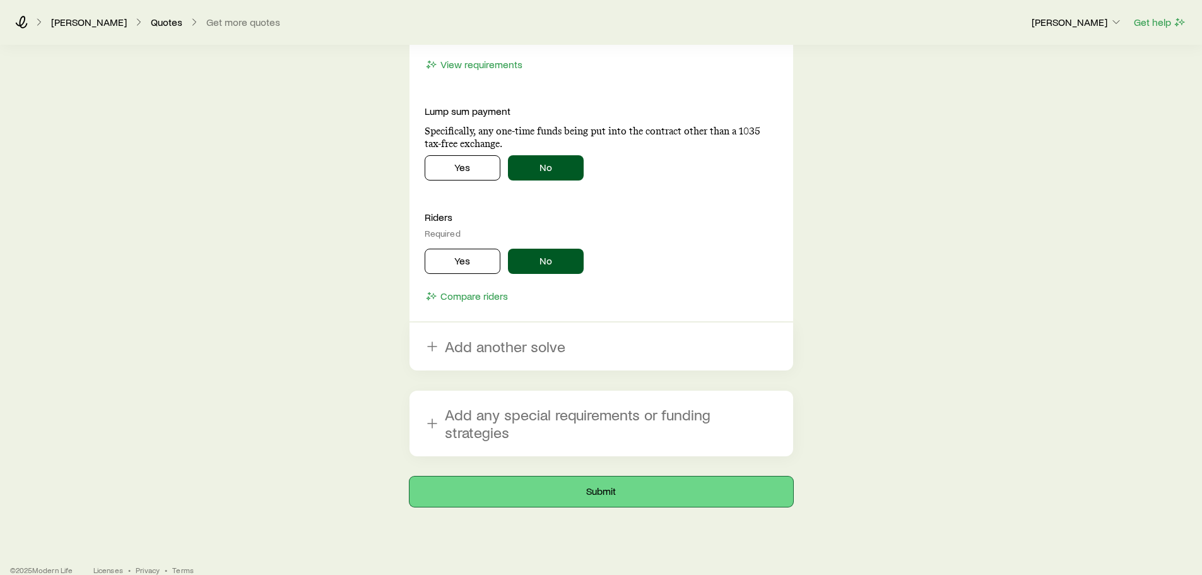
click at [542, 477] on button "Submit" at bounding box center [600, 491] width 383 height 30
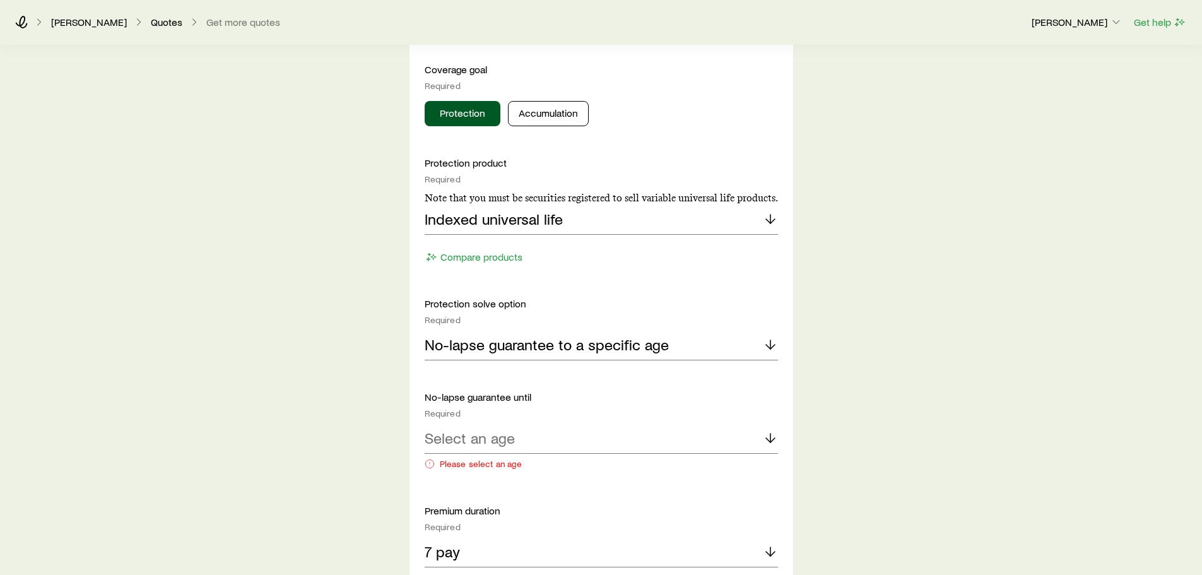
scroll to position [631, 0]
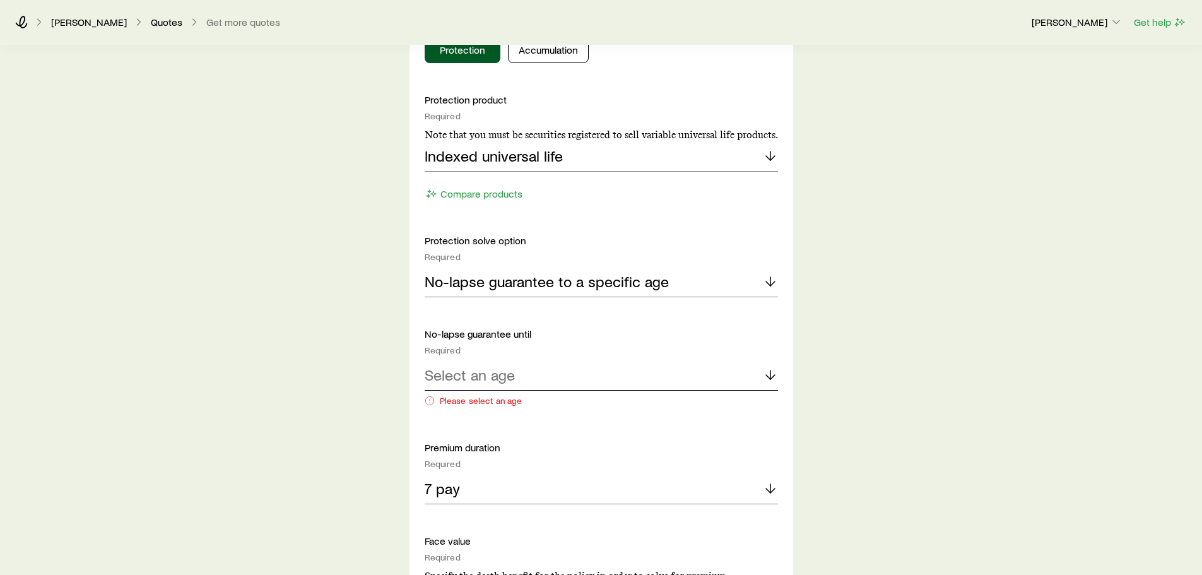
click at [518, 386] on div "Select an age" at bounding box center [600, 375] width 353 height 30
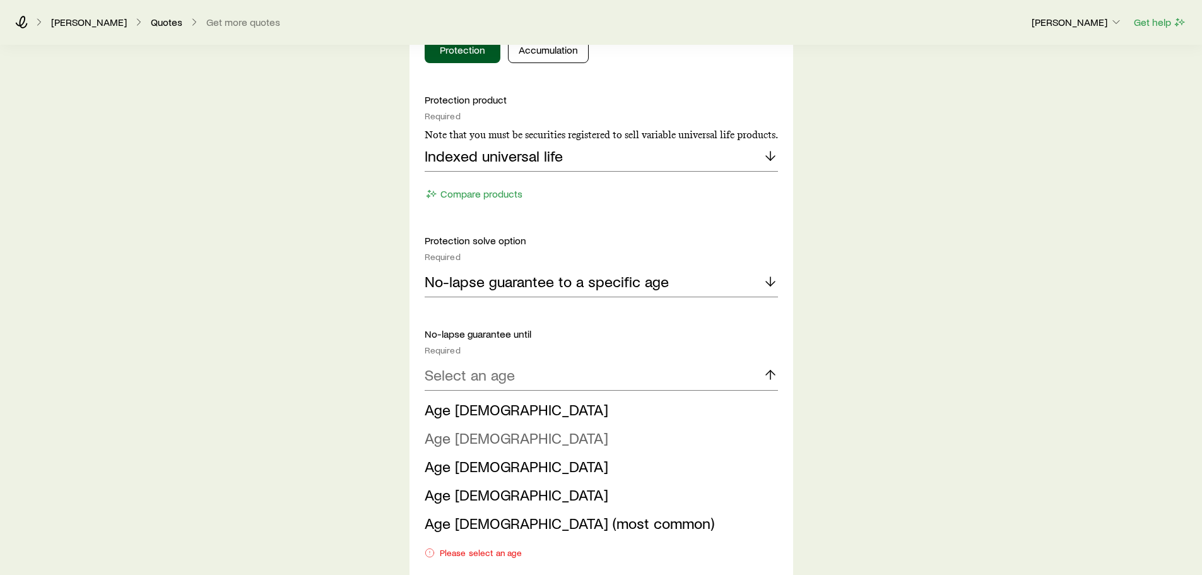
click at [493, 440] on li "Age 90" at bounding box center [597, 438] width 346 height 28
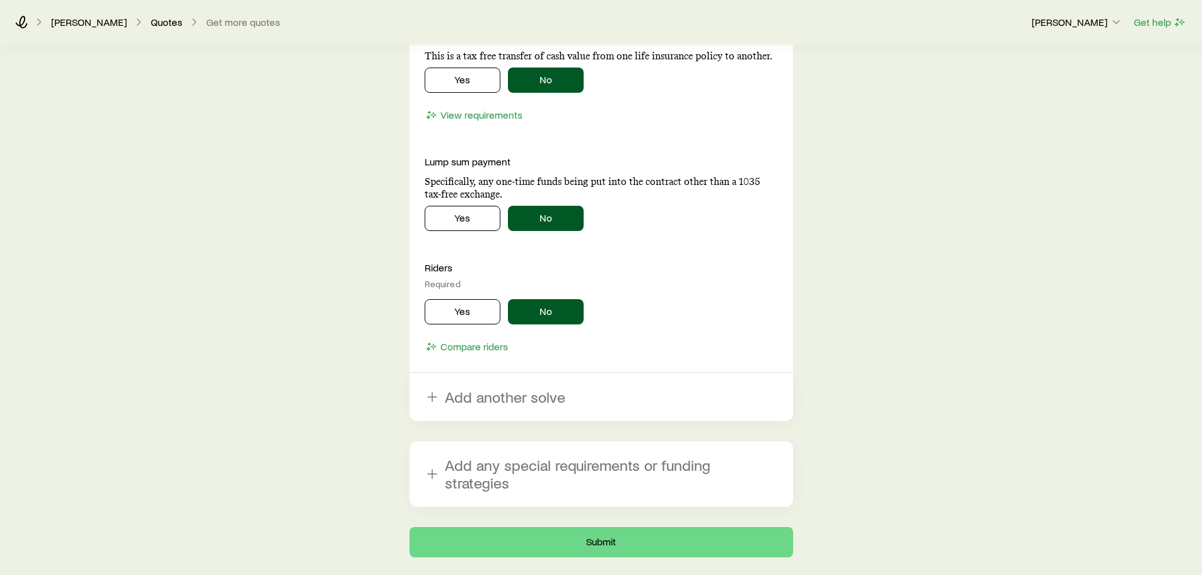
scroll to position [1618, 0]
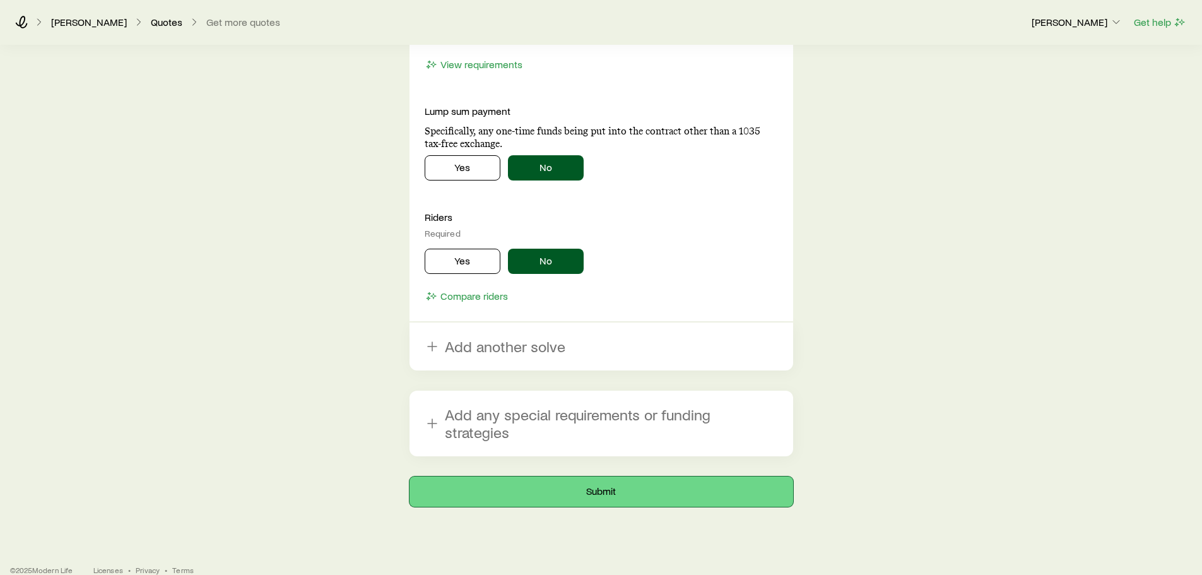
click at [506, 481] on button "Submit" at bounding box center [600, 491] width 383 height 30
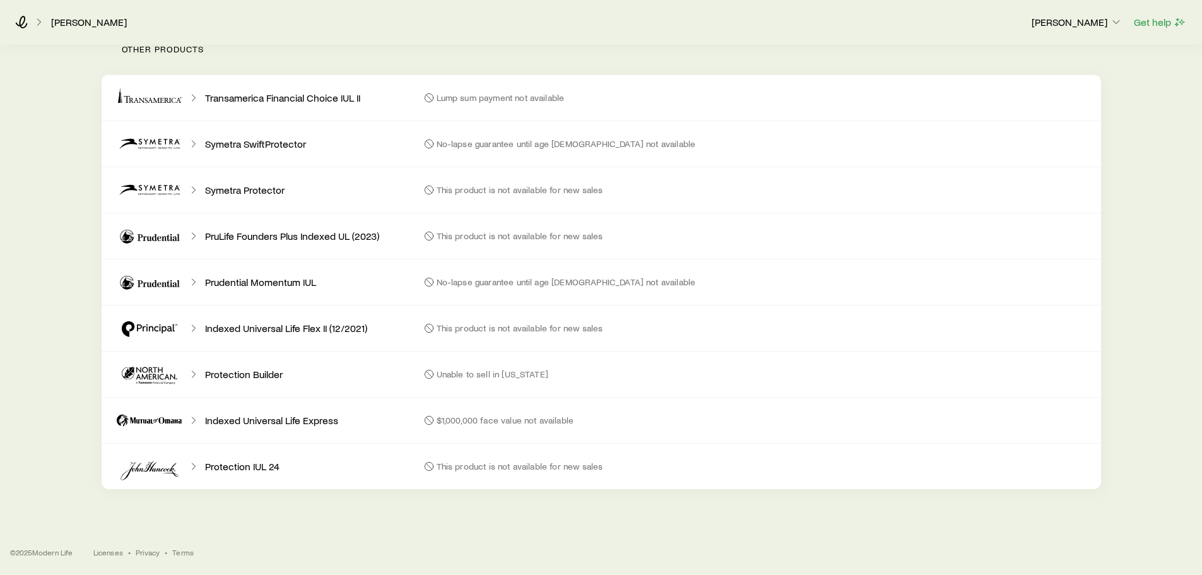
scroll to position [1347, 0]
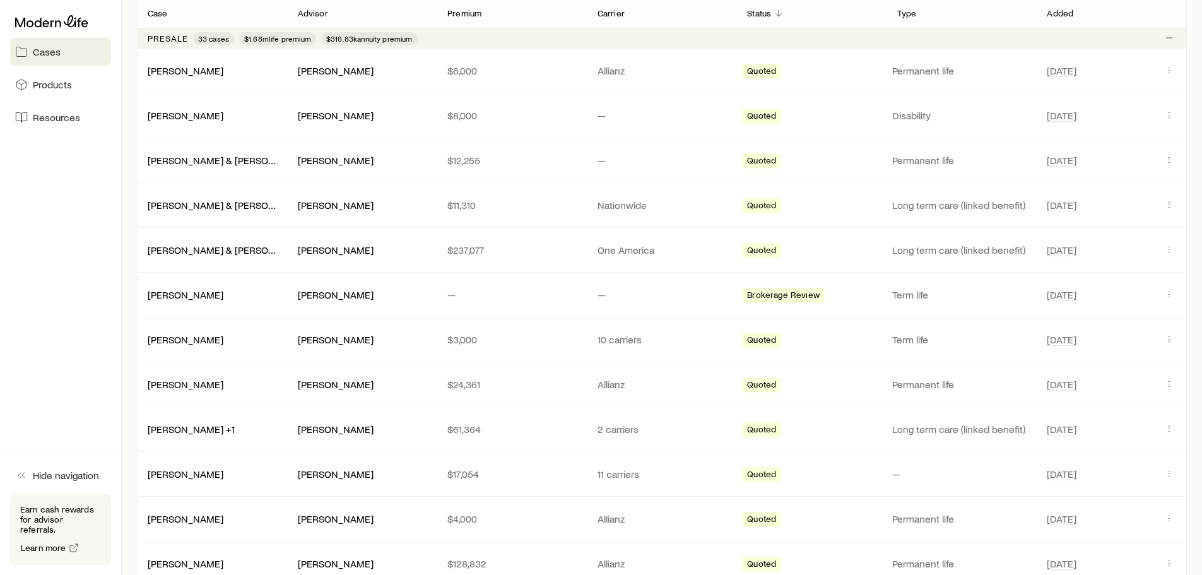
scroll to position [126, 0]
